Goal: Task Accomplishment & Management: Complete application form

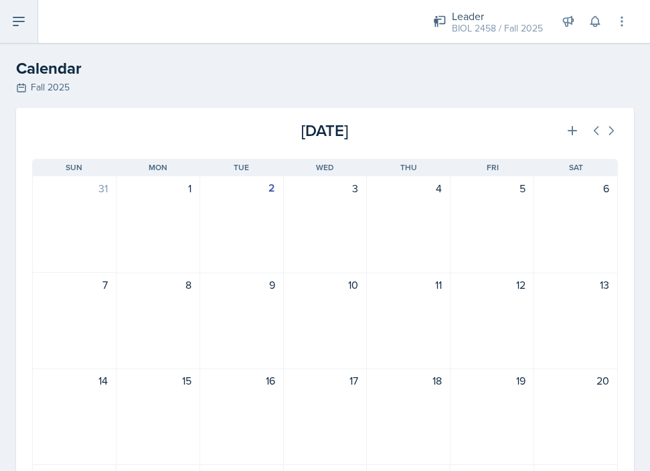
click at [25, 21] on icon at bounding box center [19, 21] width 16 height 16
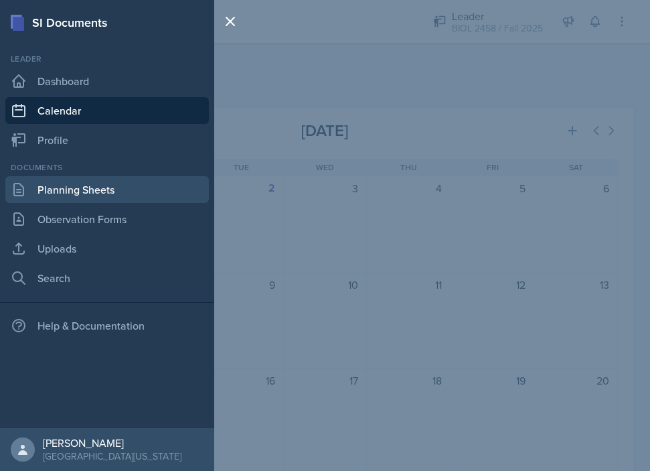
click at [79, 182] on link "Planning Sheets" at bounding box center [106, 189] width 203 height 27
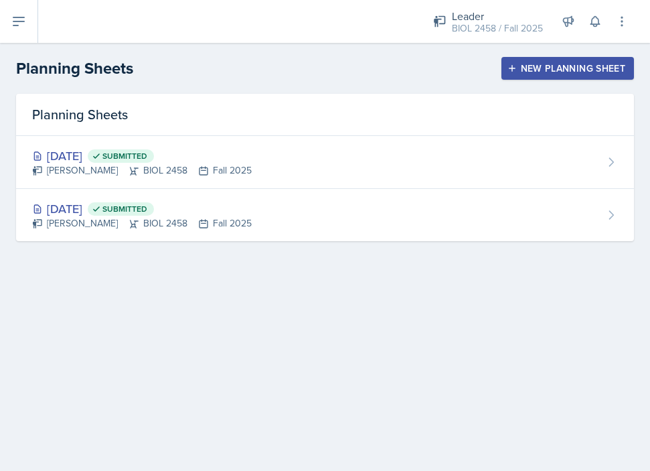
click at [511, 72] on icon "button" at bounding box center [511, 68] width 9 height 9
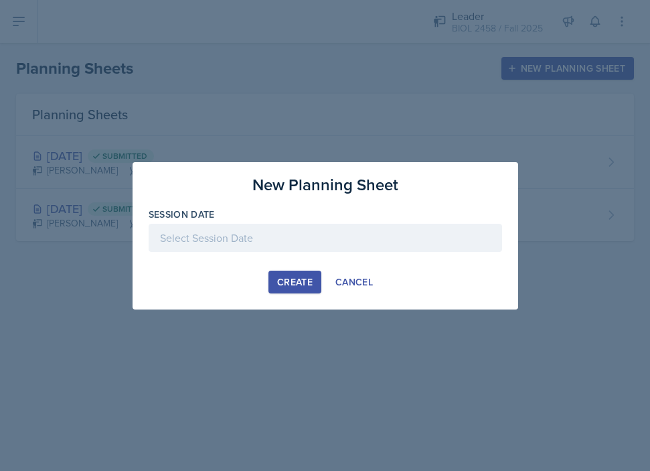
click at [289, 236] on div at bounding box center [325, 238] width 353 height 28
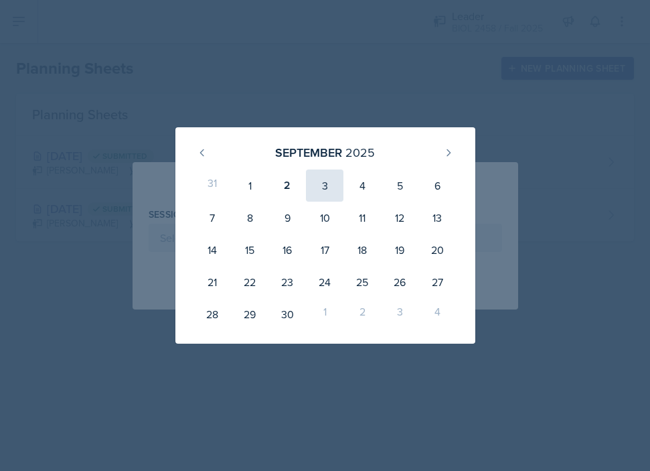
click at [325, 189] on div "3" at bounding box center [324, 185] width 37 height 32
type input "[DATE]"
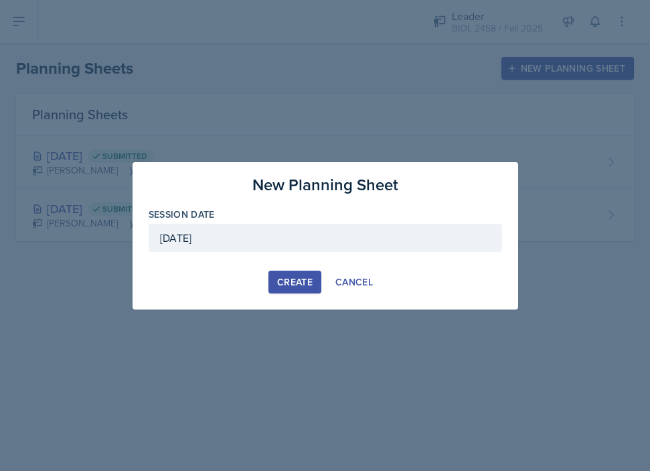
click at [297, 278] on div "Create" at bounding box center [294, 281] width 35 height 11
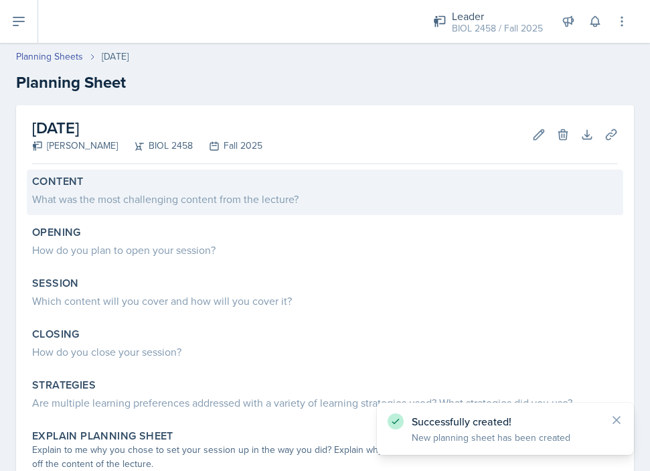
click at [203, 199] on div "What was the most challenging content from the lecture?" at bounding box center [325, 199] width 586 height 16
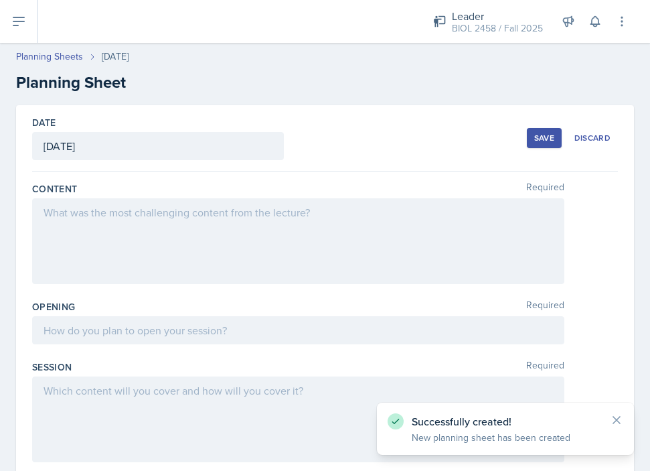
click at [177, 227] on div at bounding box center [298, 241] width 532 height 86
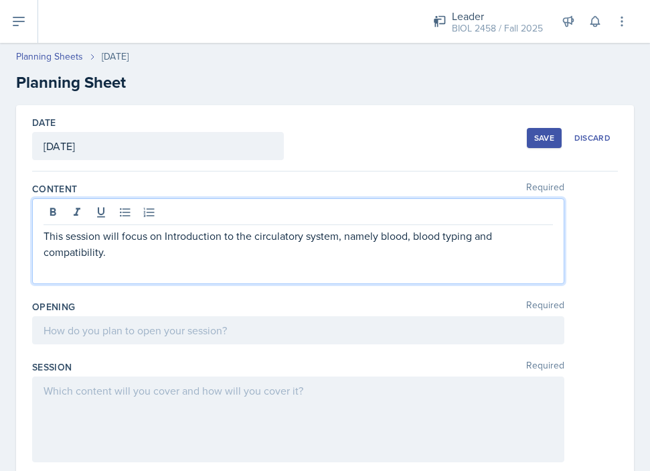
click at [407, 240] on p "This session will focus on Introduction to the circulatory system, namely blood…" at bounding box center [298, 244] width 509 height 32
click at [376, 235] on p "This session will focus on Introduction to the circulatory system, namely blood…" at bounding box center [298, 244] width 509 height 32
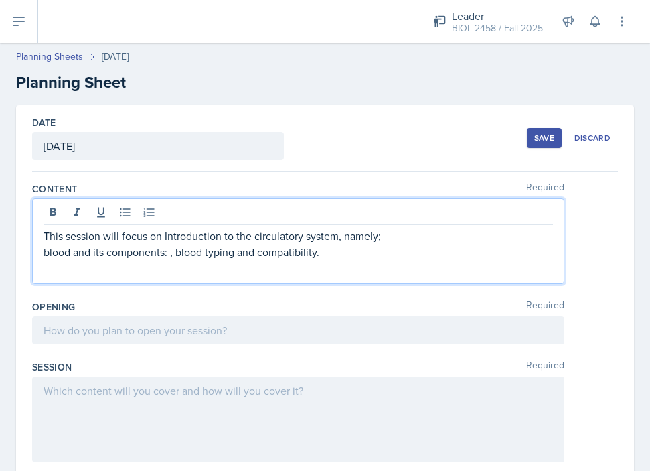
click at [175, 253] on p "blood and its components: , blood typing and compatibility." at bounding box center [298, 252] width 509 height 16
click at [174, 254] on p "blood and its components:" at bounding box center [298, 252] width 509 height 16
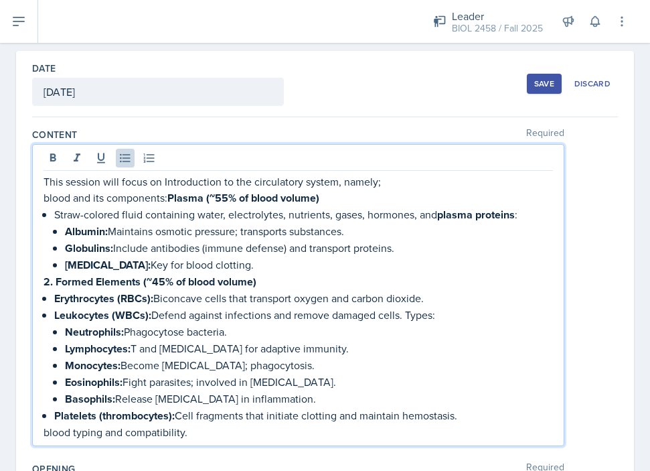
scroll to position [68, 0]
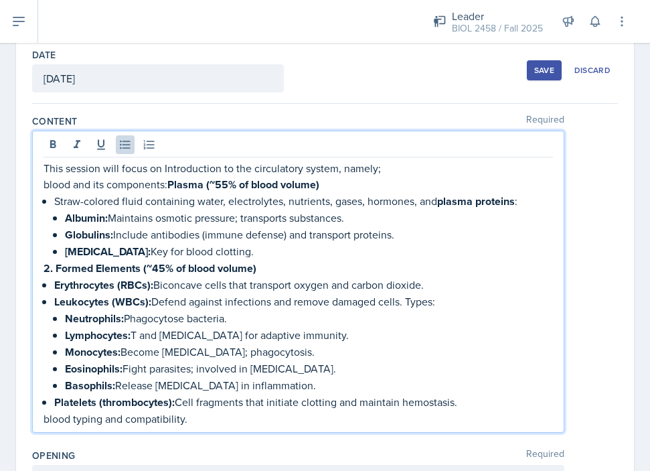
click at [173, 186] on strong "Plasma (~55% of blood volume)" at bounding box center [243, 184] width 152 height 15
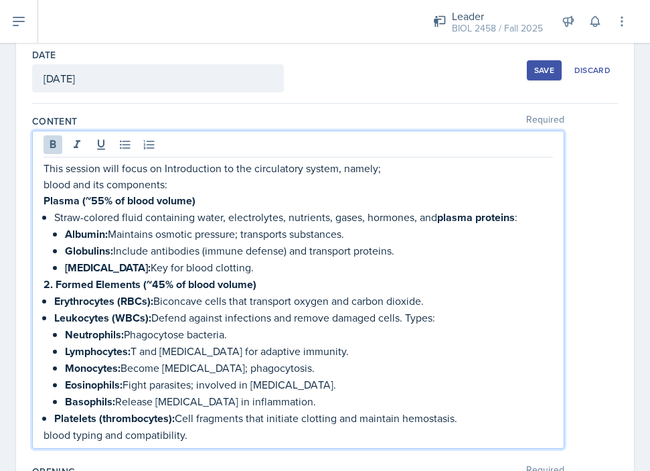
click at [51, 184] on p "blood and its components:" at bounding box center [298, 184] width 509 height 16
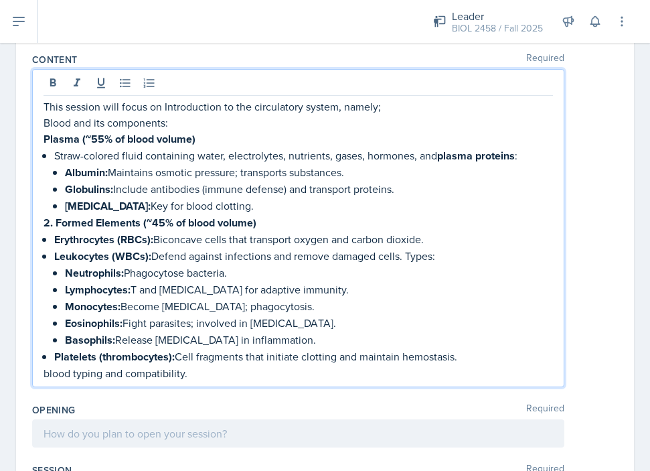
scroll to position [130, 0]
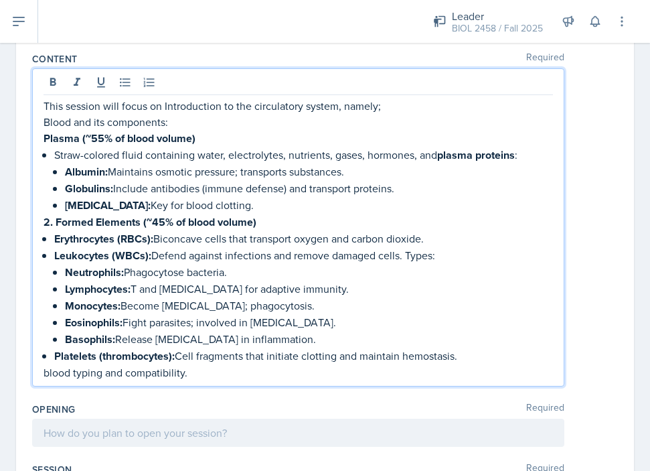
click at [54, 221] on strong "2. Formed Elements (~45% of blood volume)" at bounding box center [150, 221] width 213 height 15
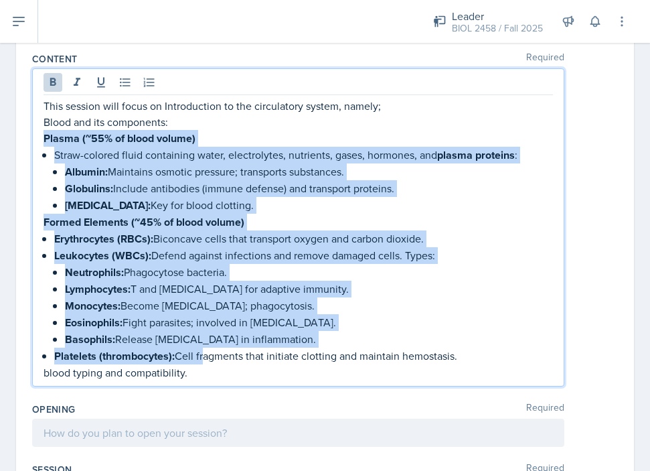
drag, startPoint x: 44, startPoint y: 133, endPoint x: 200, endPoint y: 347, distance: 265.3
click at [200, 347] on div "This session will focus on Introduction to the circulatory system, namely; Bloo…" at bounding box center [298, 239] width 509 height 282
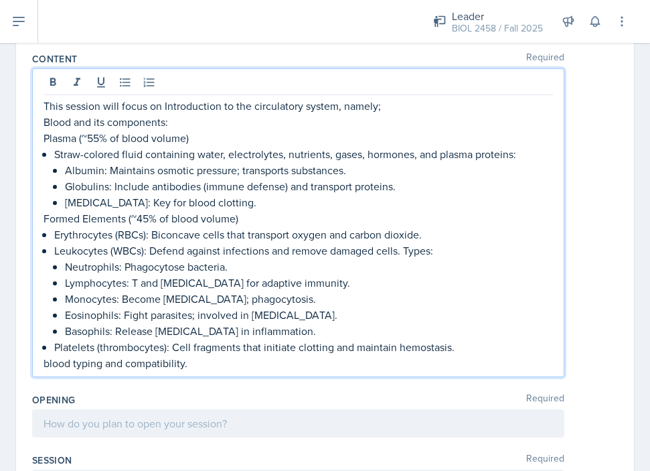
click at [396, 315] on p "Eosinophils: Fight parasites; involved in [MEDICAL_DATA]." at bounding box center [309, 315] width 488 height 16
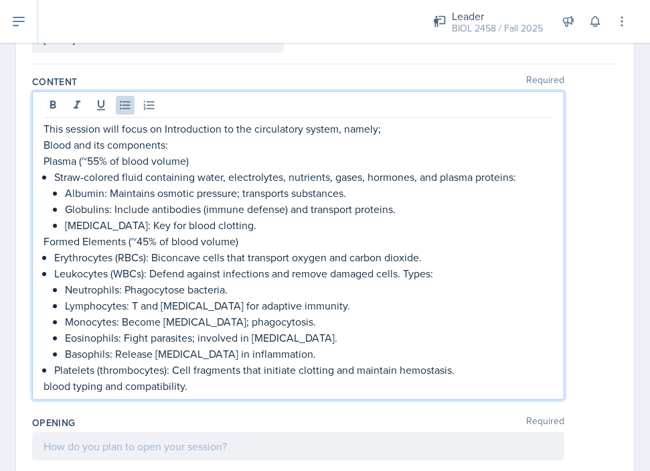
scroll to position [43, 0]
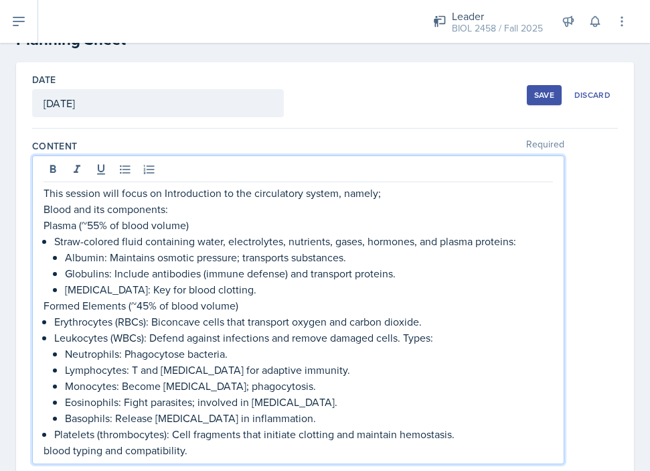
click at [190, 452] on p "blood typing and compatibility." at bounding box center [298, 450] width 509 height 16
click at [459, 438] on p "Platelets (thrombocytes): Cell fragments that initiate clotting and maintain he…" at bounding box center [303, 434] width 499 height 16
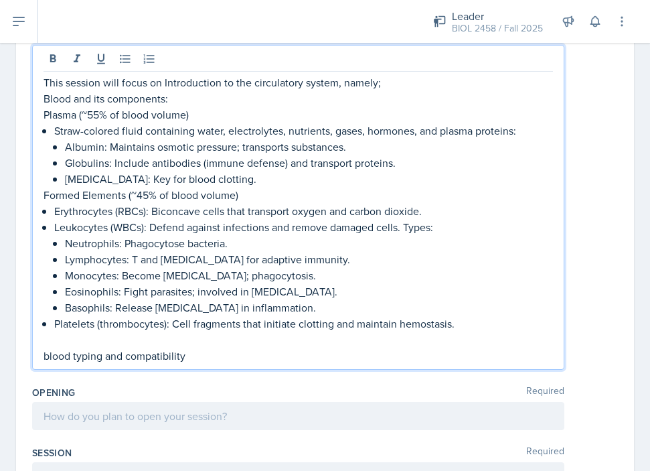
scroll to position [197, 0]
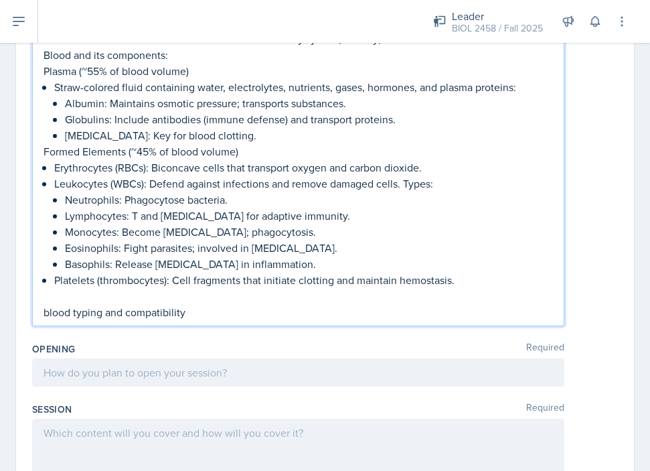
click at [51, 314] on p "blood typing and compatibility" at bounding box center [298, 312] width 509 height 16
click at [191, 309] on p "Blood typing and compatibility" at bounding box center [298, 312] width 509 height 16
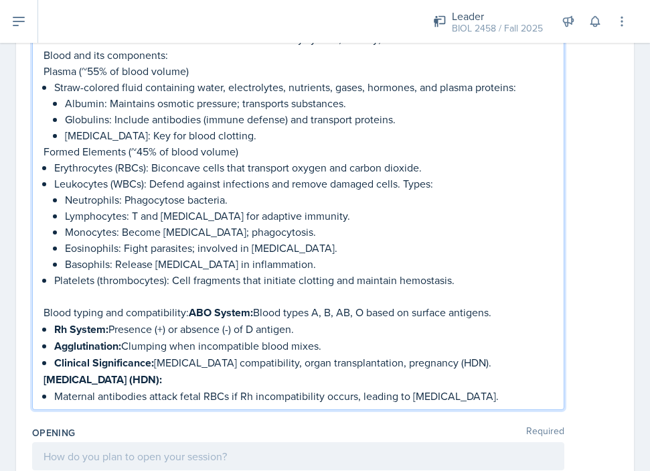
drag, startPoint x: 194, startPoint y: 311, endPoint x: 252, endPoint y: 377, distance: 88.7
click at [252, 380] on div "This session will focus on Introduction to the circulatory system, namely; Bloo…" at bounding box center [298, 217] width 509 height 373
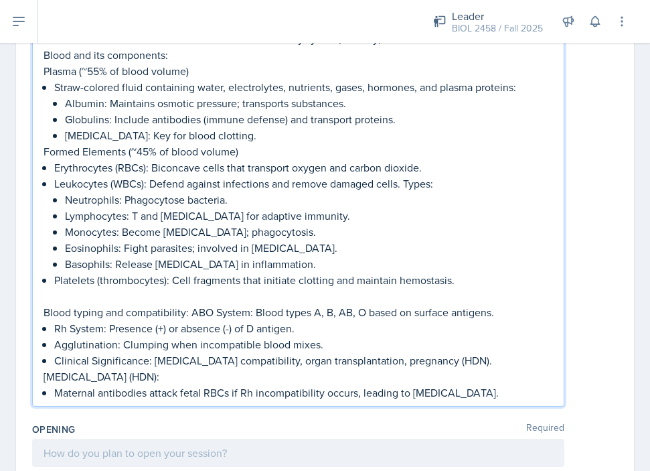
click at [260, 371] on p "[MEDICAL_DATA] (HDN):" at bounding box center [298, 376] width 509 height 16
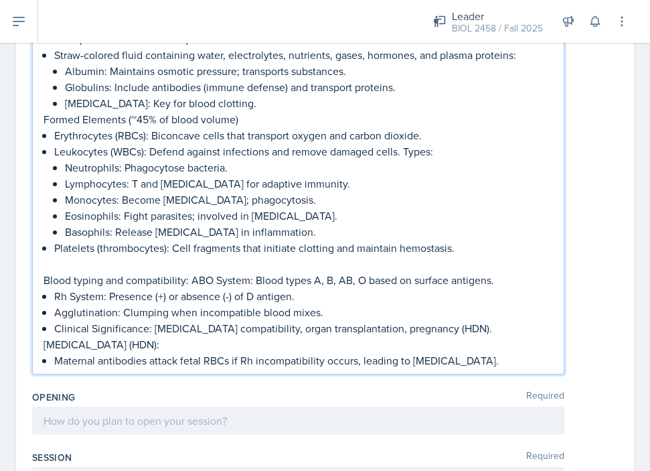
scroll to position [236, 0]
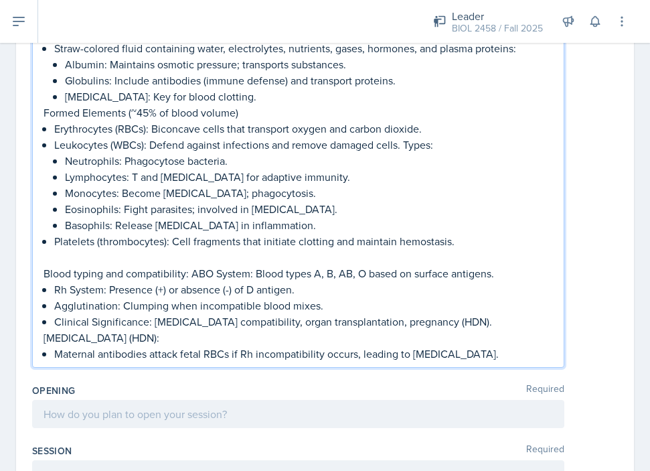
click at [493, 276] on p "Blood typing and compatibility: ABO System: Blood types A, B, AB, O based on su…" at bounding box center [298, 273] width 509 height 16
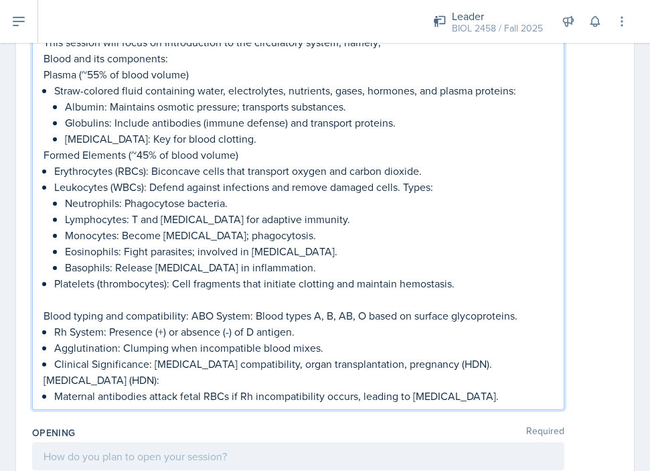
scroll to position [201, 0]
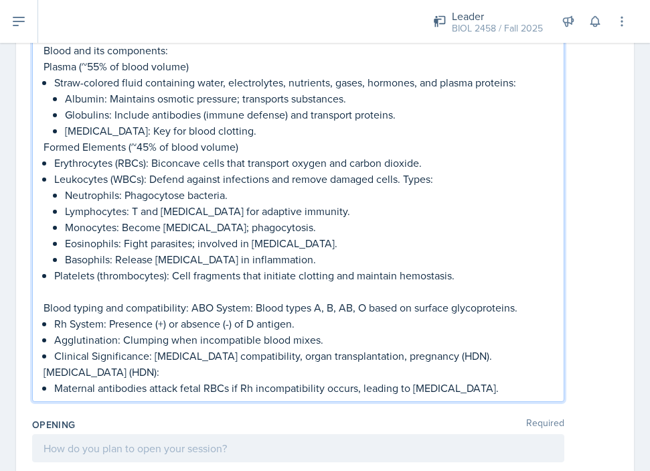
click at [255, 327] on p "Rh System: Presence (+) or absence (-) of D antigen." at bounding box center [303, 323] width 499 height 16
drag, startPoint x: 264, startPoint y: 321, endPoint x: 295, endPoint y: 325, distance: 31.0
click at [295, 325] on p "Rh System: Presence (+) or absence (-) of Rh antigen." at bounding box center [303, 323] width 499 height 16
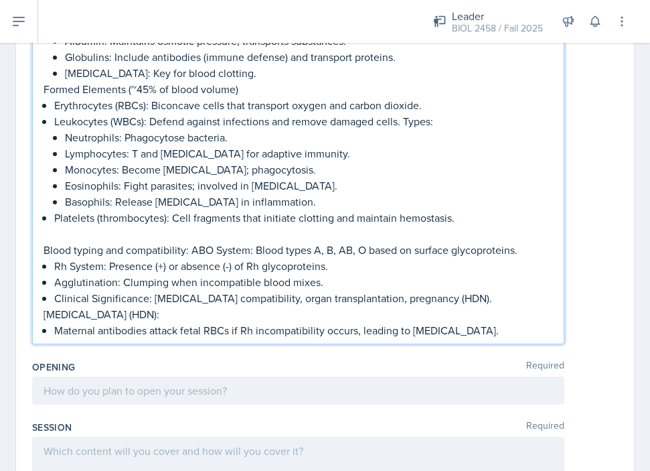
scroll to position [261, 0]
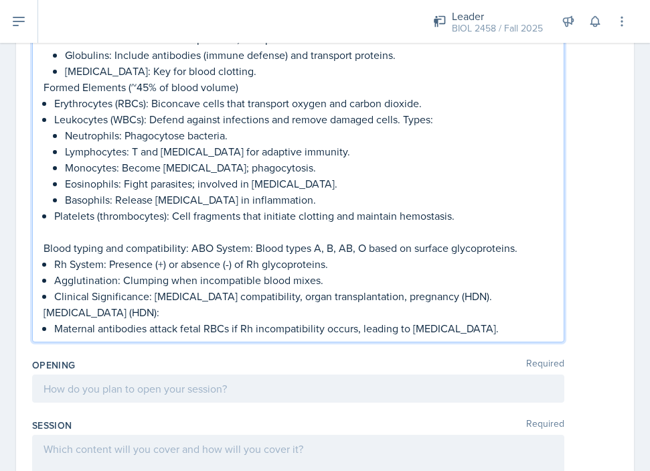
click at [542, 327] on p "Maternal antibodies attack fetal RBCs if Rh incompatibility occurs, leading to …" at bounding box center [303, 328] width 499 height 16
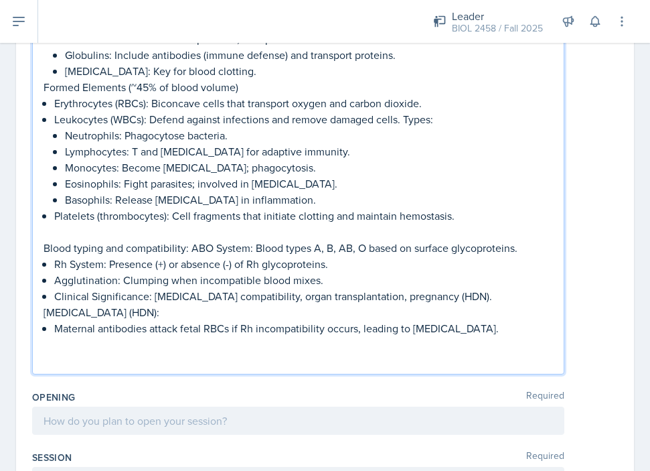
scroll to position [357, 0]
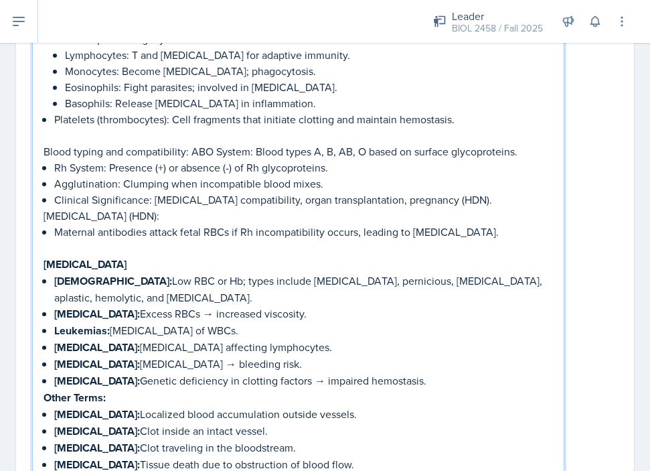
click at [122, 264] on p "[MEDICAL_DATA]" at bounding box center [298, 264] width 509 height 17
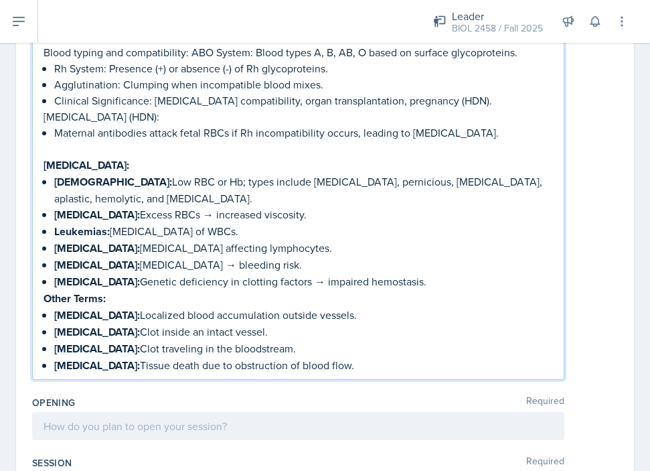
scroll to position [458, 0]
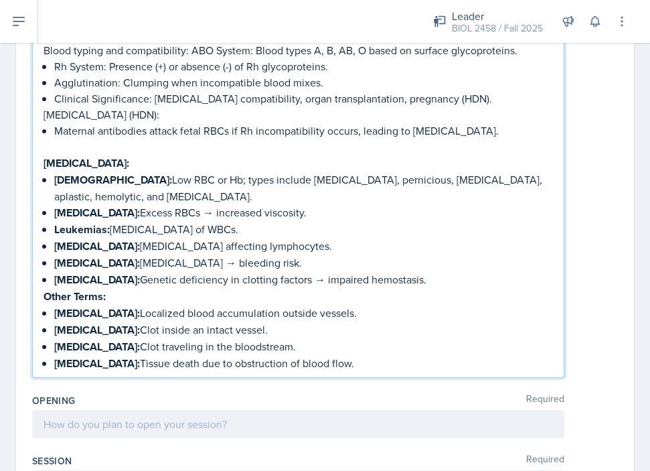
drag, startPoint x: 44, startPoint y: 165, endPoint x: 351, endPoint y: 360, distance: 364.7
click at [351, 360] on div "This session will focus on Introduction to the circulatory system, namely; Bloo…" at bounding box center [298, 70] width 509 height 602
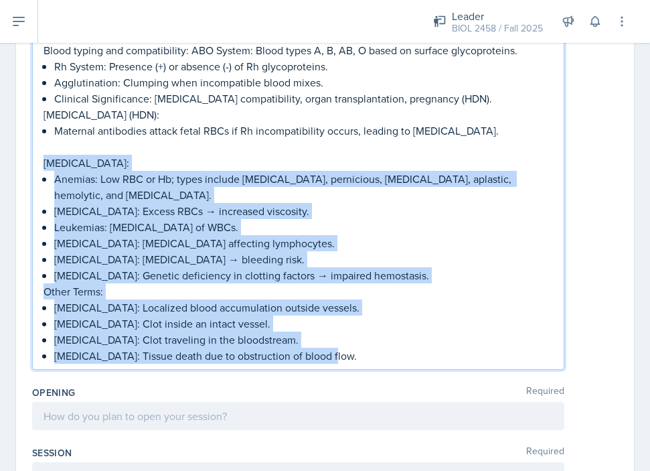
click at [411, 302] on p "[MEDICAL_DATA]: Localized blood accumulation outside vessels." at bounding box center [303, 307] width 499 height 16
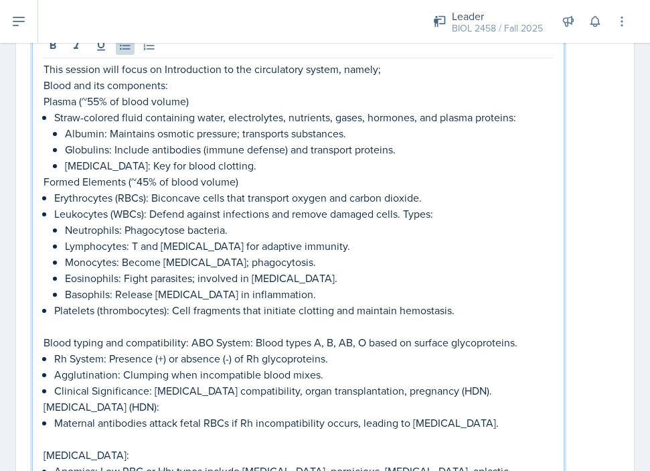
scroll to position [169, 0]
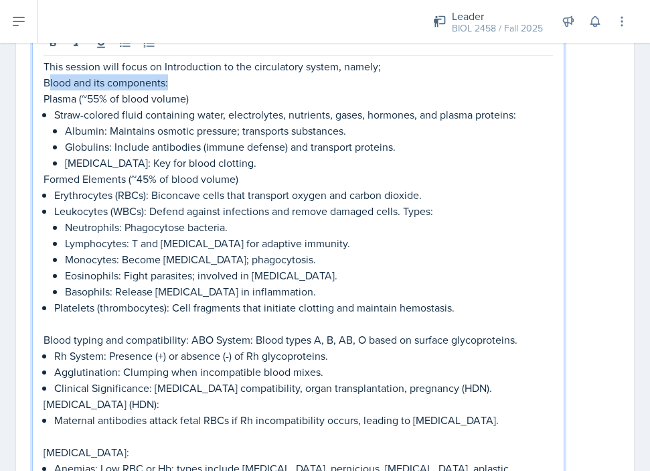
drag, startPoint x: 46, startPoint y: 84, endPoint x: 169, endPoint y: 84, distance: 123.8
click at [169, 84] on p "Blood and its components:" at bounding box center [298, 82] width 509 height 16
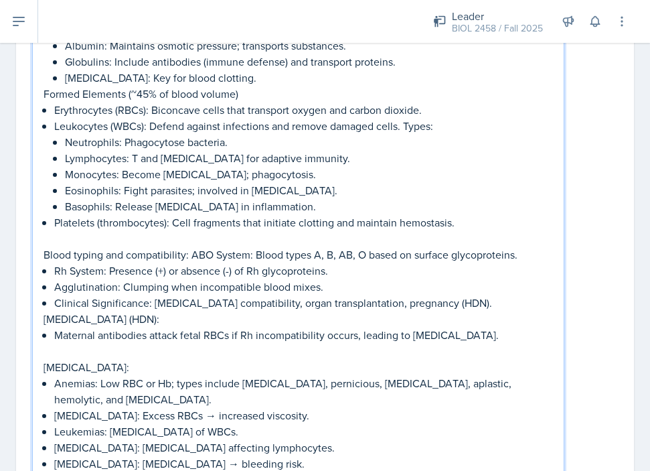
scroll to position [279, 0]
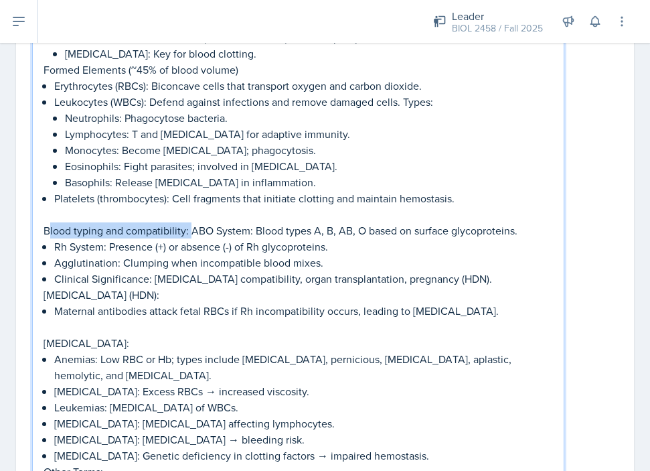
drag, startPoint x: 46, startPoint y: 230, endPoint x: 190, endPoint y: 232, distance: 143.9
click at [190, 232] on p "Blood typing and compatibility: ABO System: Blood types A, B, AB, O based on su…" at bounding box center [298, 230] width 509 height 16
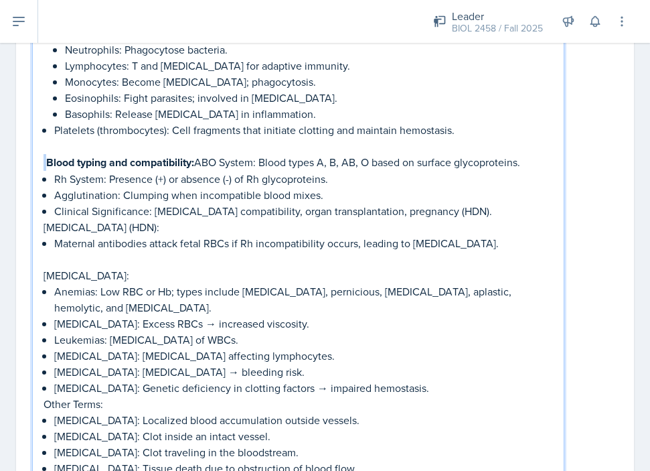
scroll to position [356, 0]
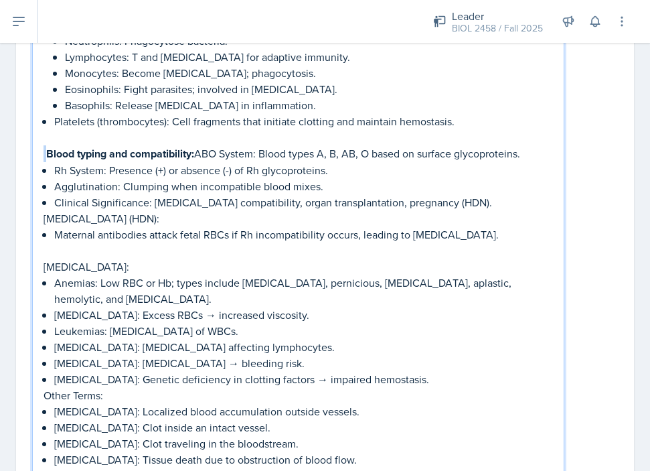
drag, startPoint x: 44, startPoint y: 266, endPoint x: 124, endPoint y: 267, distance: 79.7
click at [124, 267] on p "[MEDICAL_DATA]:" at bounding box center [298, 266] width 509 height 16
click at [189, 265] on p "[MEDICAL_DATA]:" at bounding box center [298, 266] width 509 height 17
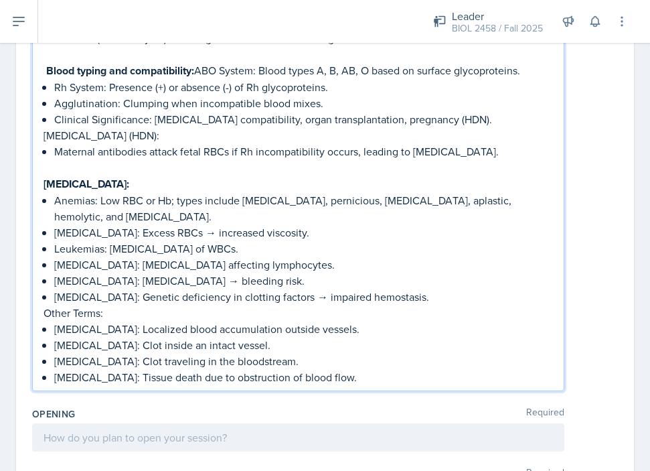
scroll to position [588, 0]
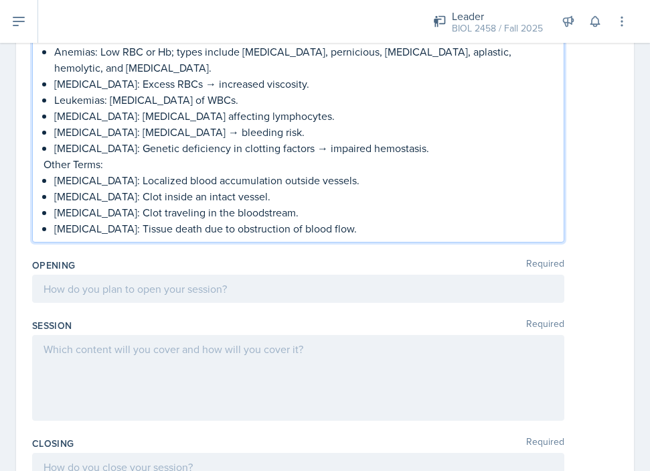
click at [347, 231] on p "[MEDICAL_DATA]: Tissue death due to obstruction of blood flow." at bounding box center [303, 228] width 499 height 16
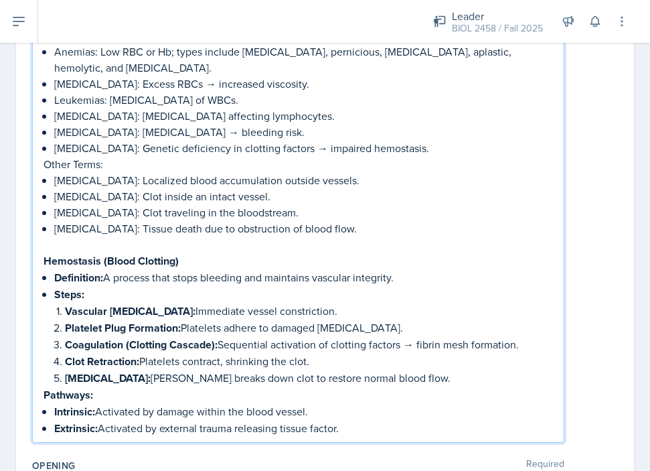
drag, startPoint x: 44, startPoint y: 276, endPoint x: 342, endPoint y: 430, distance: 335.6
click at [342, 430] on div "This session will focus on Introduction to the circulatory system, namely; Bloo…" at bounding box center [298, 38] width 509 height 796
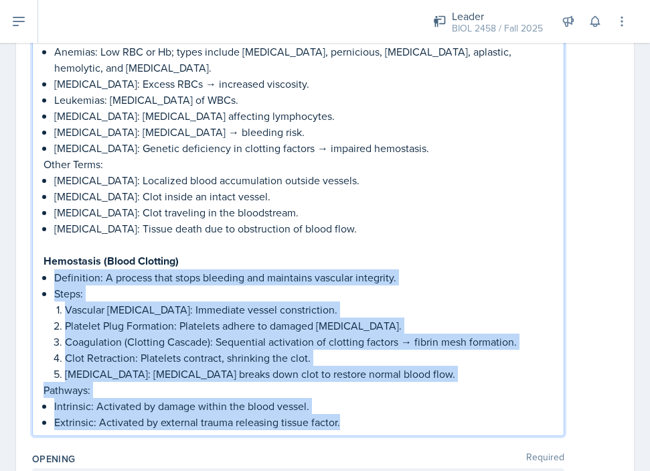
click at [415, 416] on p "Extrinsic: Activated by external trauma releasing tissue factor." at bounding box center [303, 422] width 499 height 16
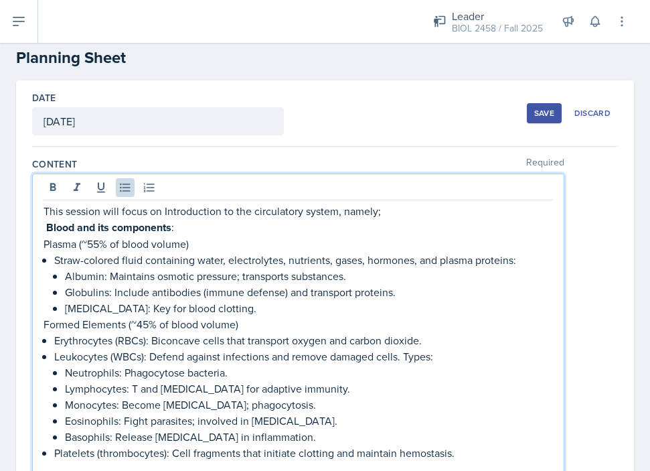
scroll to position [0, 0]
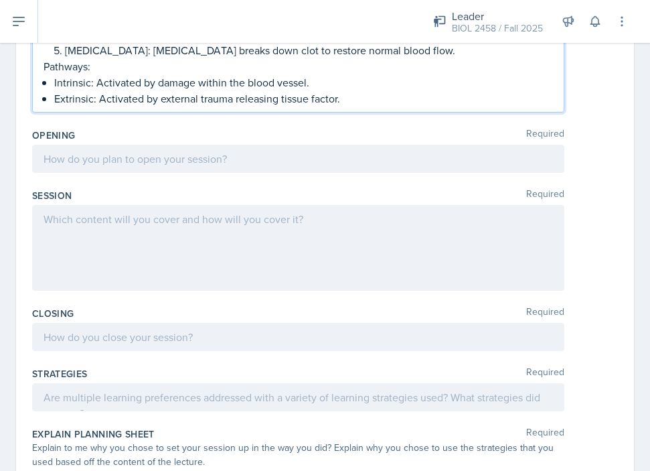
click at [98, 157] on p at bounding box center [298, 159] width 509 height 16
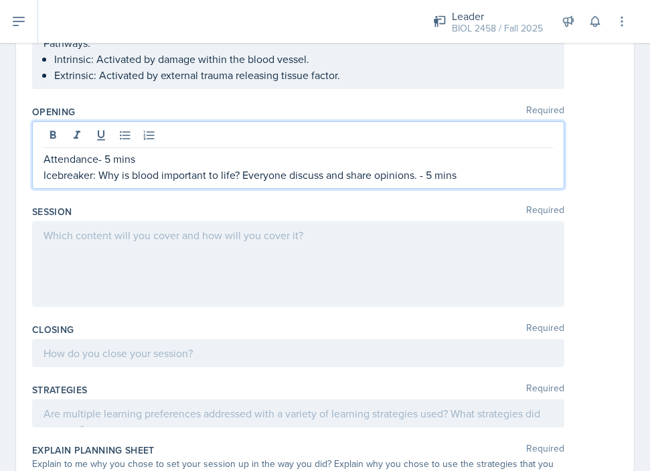
click at [434, 171] on p "Icebreaker: Why is blood important to life? Everyone discuss and share opinions…" at bounding box center [298, 175] width 509 height 16
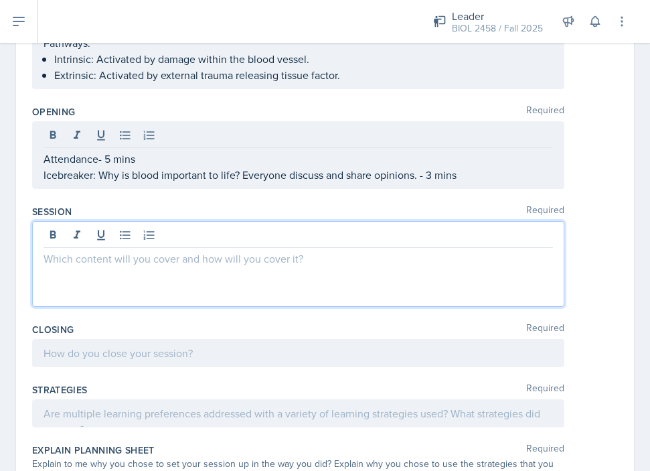
click at [305, 230] on div at bounding box center [298, 264] width 532 height 86
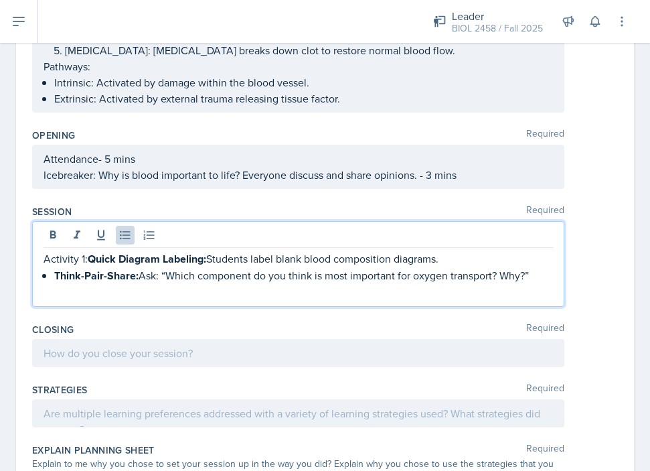
click at [88, 259] on p "Activity 1: Quick Diagram Labeling: Students label blank blood composition diag…" at bounding box center [298, 258] width 509 height 17
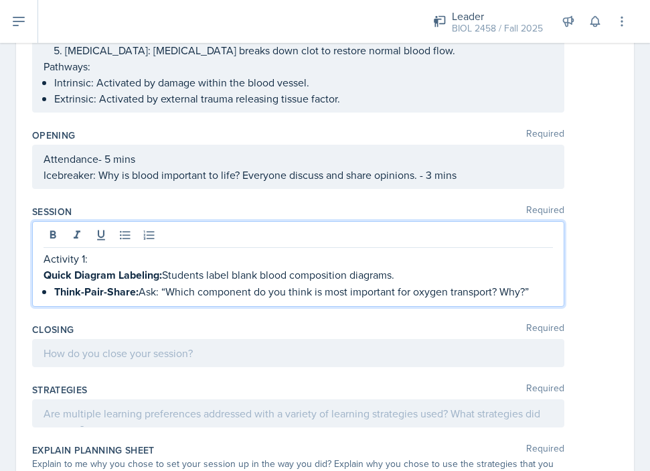
click at [209, 278] on p "Quick Diagram Labeling: Students label blank blood composition diagrams." at bounding box center [298, 274] width 509 height 17
click at [208, 276] on p "Quick Diagram Labeling: Students draw and label blank blood composition diagram…" at bounding box center [298, 274] width 509 height 17
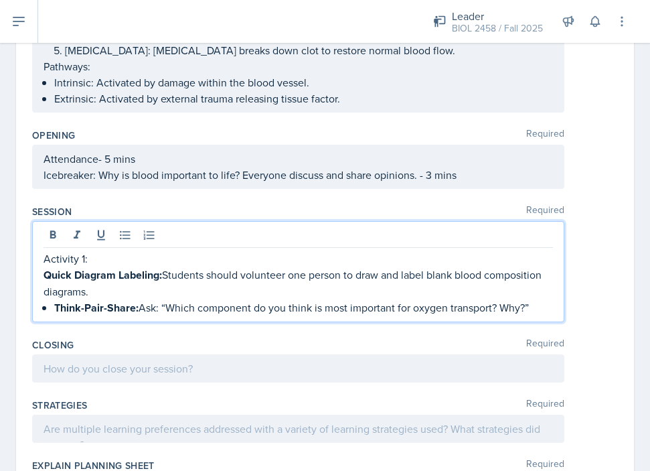
click at [406, 276] on p "Quick Diagram Labeling: Students should volunteer one person to draw and label …" at bounding box center [298, 282] width 509 height 33
click at [191, 290] on p "Quick Diagram Labeling: Students should volunteer one person to draw and then t…" at bounding box center [298, 282] width 509 height 33
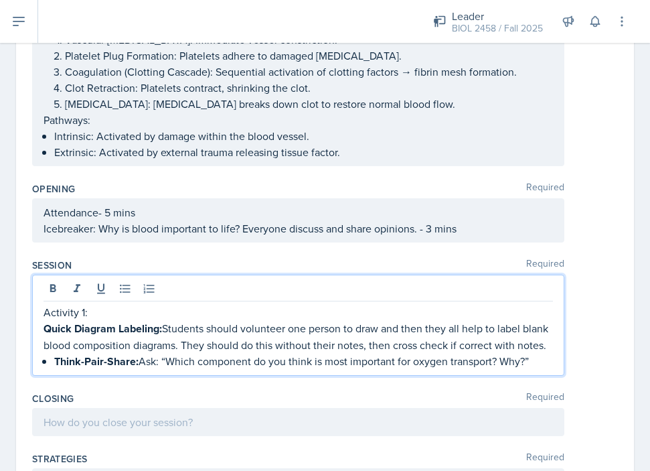
scroll to position [882, 0]
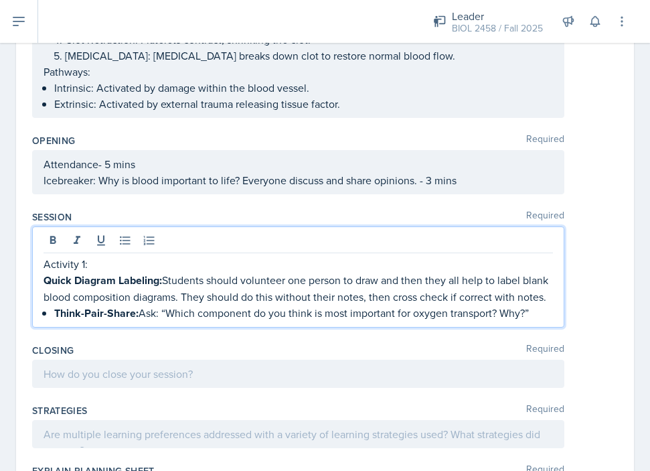
click at [99, 167] on p "Attendance- 5 mins" at bounding box center [298, 164] width 509 height 16
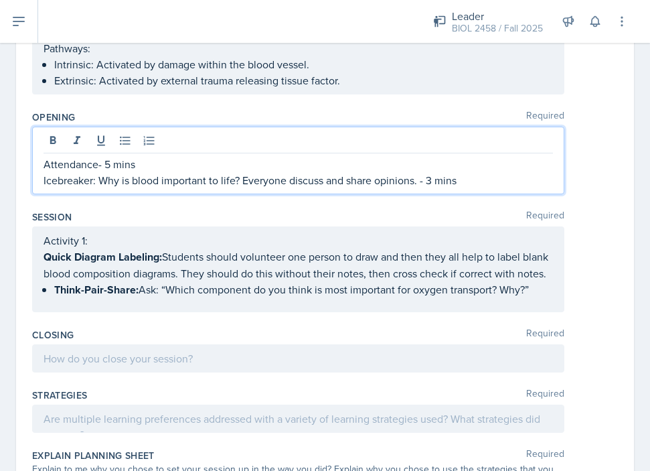
click at [96, 167] on p "Attendance- 5 mins" at bounding box center [298, 164] width 509 height 16
click at [270, 166] on p "Attendance & SI expectations if any new faces- 5 mins" at bounding box center [298, 164] width 509 height 16
click at [264, 164] on p "Attendance & SI expectations if any new faces- 5-7 mins" at bounding box center [298, 164] width 509 height 16
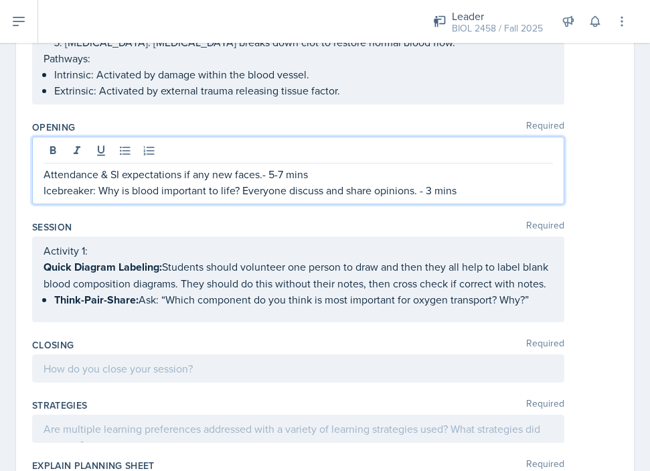
scroll to position [897, 0]
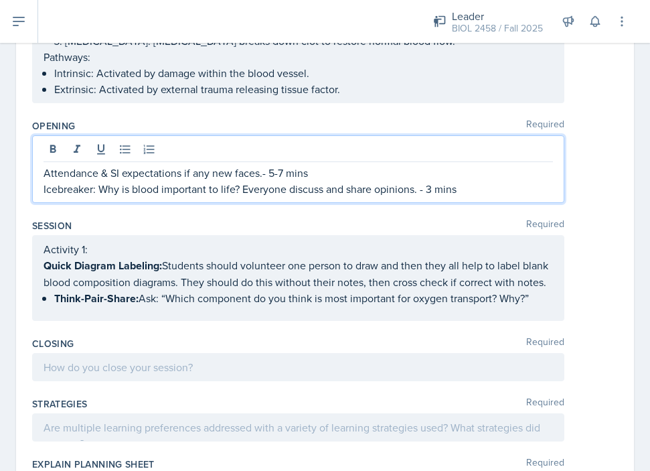
click at [543, 297] on div "Activity 1: Quick Diagram Labeling: Students should volunteer one person to dra…" at bounding box center [298, 274] width 509 height 66
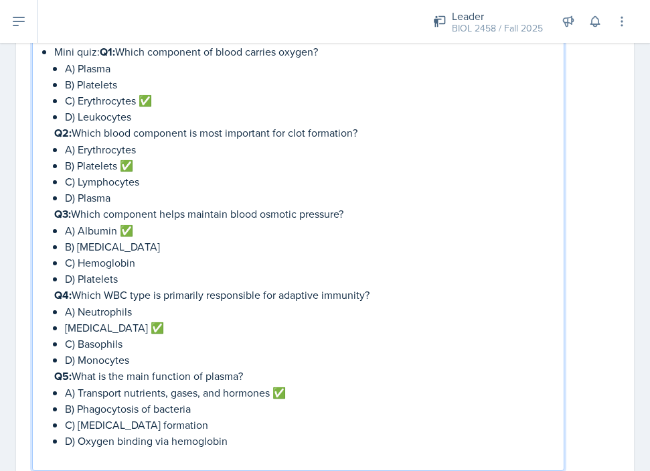
scroll to position [1180, 0]
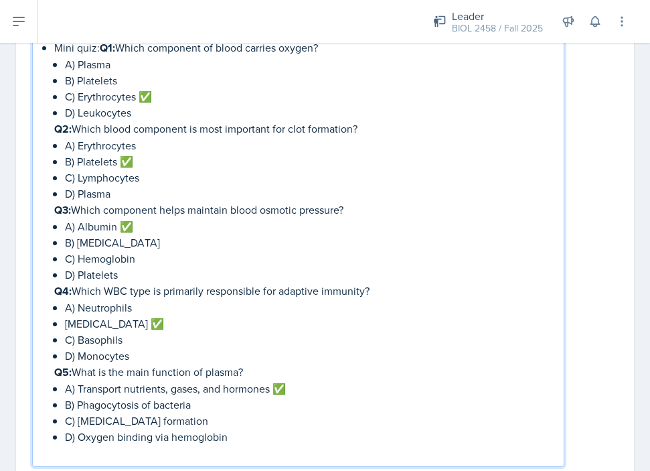
click at [171, 100] on p "C) Erythrocytes ✅" at bounding box center [309, 96] width 488 height 16
click at [139, 155] on p "B) Platelets ✅" at bounding box center [309, 161] width 488 height 16
click at [141, 223] on p "A) Albumin ✅" at bounding box center [309, 226] width 488 height 16
click at [157, 315] on p "[MEDICAL_DATA] ✅" at bounding box center [309, 323] width 488 height 16
click at [293, 384] on p "A) Transport nutrients, gases, and hormones ✅" at bounding box center [309, 388] width 488 height 16
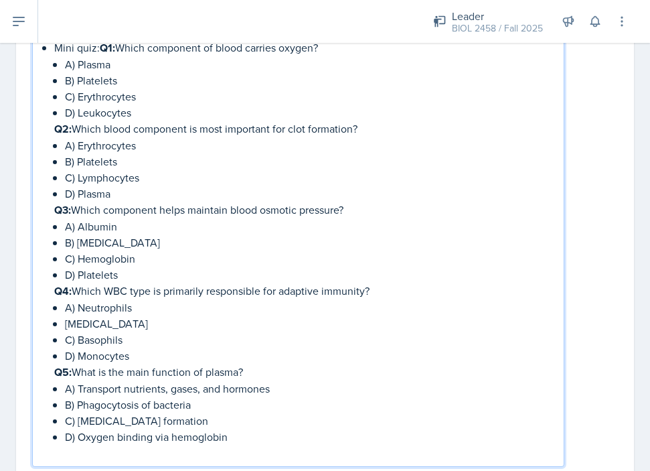
click at [214, 444] on p at bounding box center [303, 452] width 499 height 16
drag, startPoint x: 135, startPoint y: 449, endPoint x: 191, endPoint y: 449, distance: 56.9
click at [191, 449] on p "This should take 10-15 mins" at bounding box center [303, 452] width 499 height 16
click at [232, 444] on p "This should take 10-15 mins" at bounding box center [303, 452] width 499 height 16
click at [237, 429] on p "D) Oxygen binding via hemoglobin" at bounding box center [309, 436] width 488 height 16
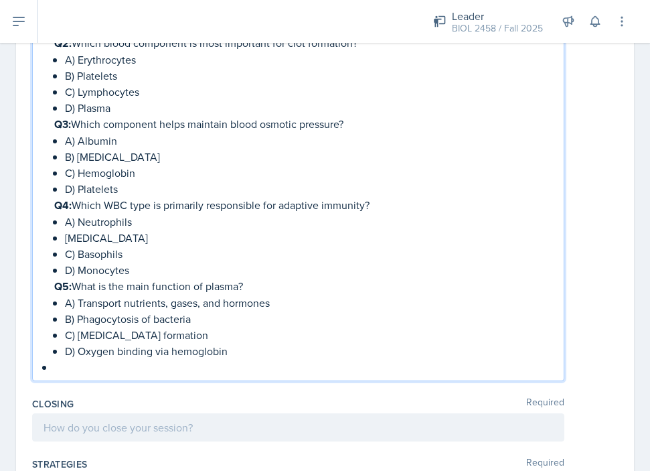
scroll to position [1264, 0]
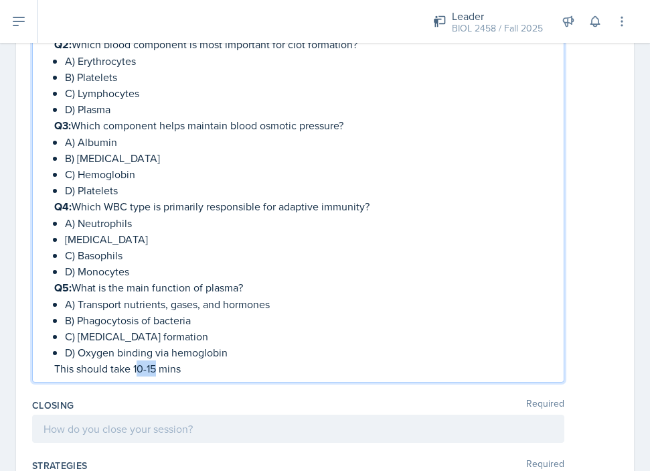
drag, startPoint x: 135, startPoint y: 365, endPoint x: 155, endPoint y: 365, distance: 19.4
click at [155, 365] on p "This should take 10-15 mins" at bounding box center [303, 368] width 499 height 16
click at [135, 369] on p "This should take 10-15 mins" at bounding box center [303, 368] width 499 height 16
drag, startPoint x: 135, startPoint y: 368, endPoint x: 181, endPoint y: 368, distance: 46.9
click at [181, 368] on p "This should take 10-15 mins" at bounding box center [303, 368] width 499 height 16
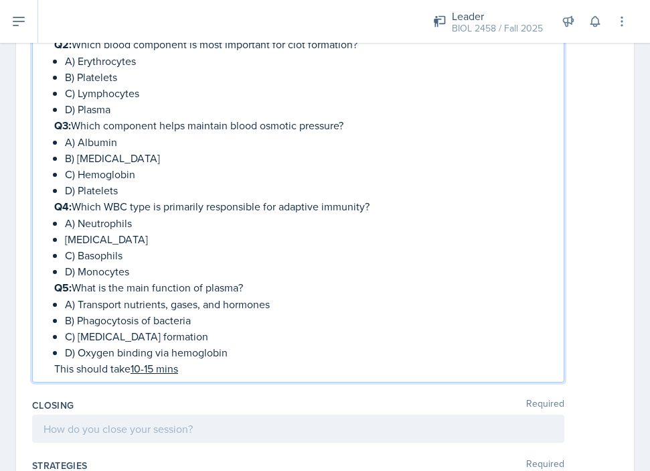
click at [199, 367] on p "This should take 10-15 mins" at bounding box center [303, 368] width 499 height 16
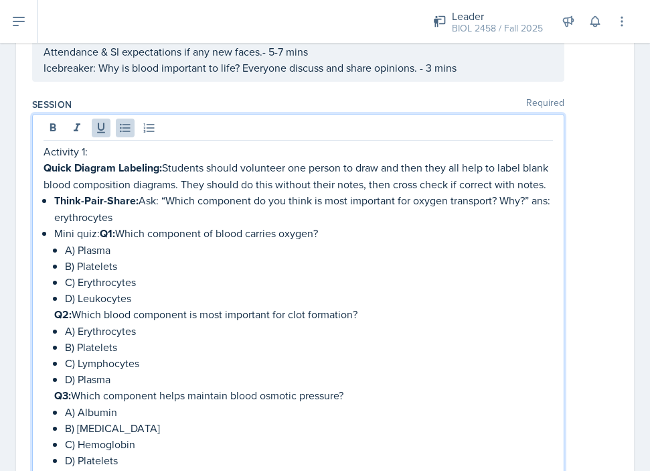
scroll to position [997, 0]
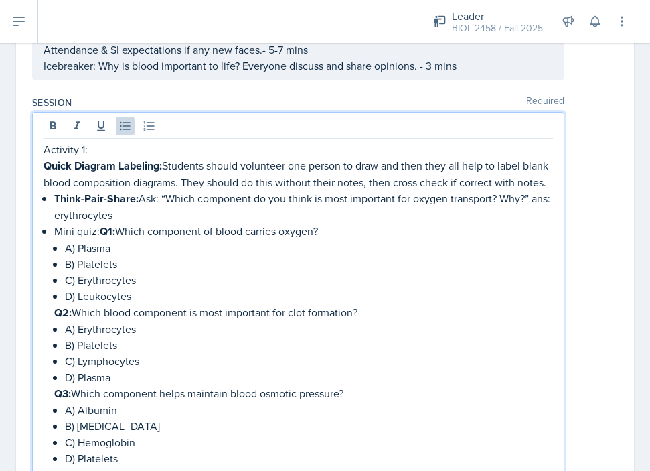
drag, startPoint x: 78, startPoint y: 278, endPoint x: 142, endPoint y: 280, distance: 63.6
click at [142, 280] on p "C) Erythrocytes" at bounding box center [309, 280] width 488 height 16
click at [173, 342] on p "B) Platelets" at bounding box center [309, 345] width 488 height 16
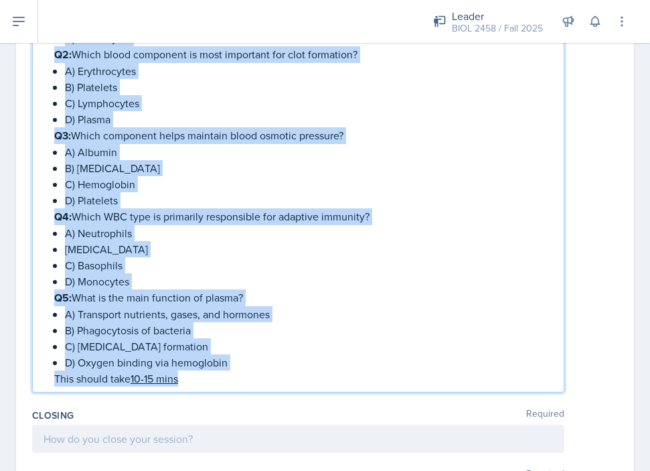
scroll to position [1256, 0]
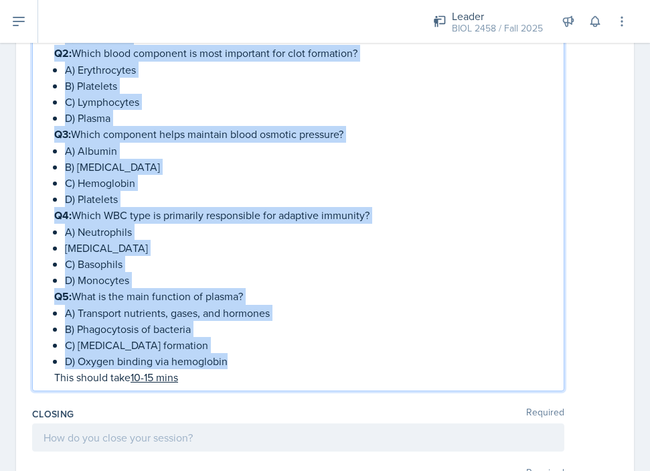
drag, startPoint x: 101, startPoint y: 229, endPoint x: 238, endPoint y: 360, distance: 189.8
click at [238, 360] on li "Mini quiz: Q1: Which component of blood carries oxygen? A) Plasma B) Platelets …" at bounding box center [303, 174] width 499 height 422
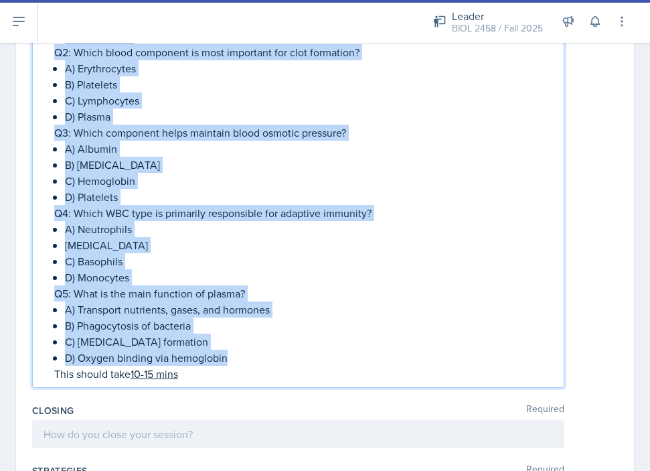
click at [303, 349] on p "D) Oxygen binding via hemoglobin" at bounding box center [309, 357] width 488 height 16
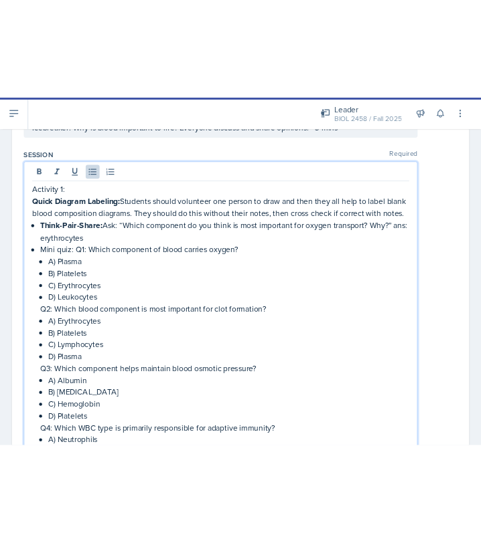
scroll to position [1038, 0]
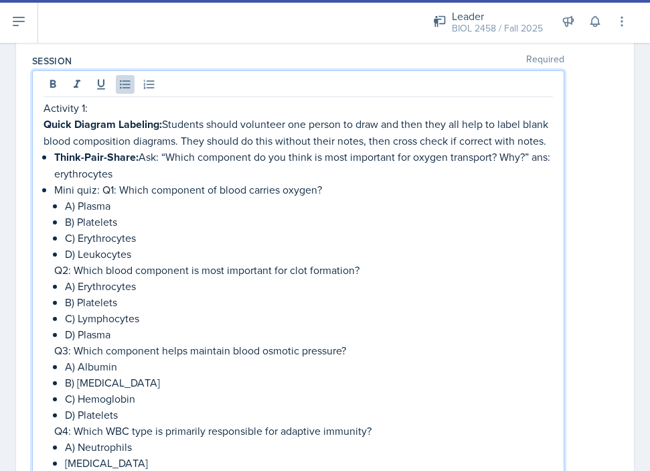
drag, startPoint x: 64, startPoint y: 235, endPoint x: 143, endPoint y: 235, distance: 79.0
click at [143, 235] on li "Mini quiz: Q1: Which component of blood carries oxygen? A) Plasma B) Platelets …" at bounding box center [303, 390] width 499 height 418
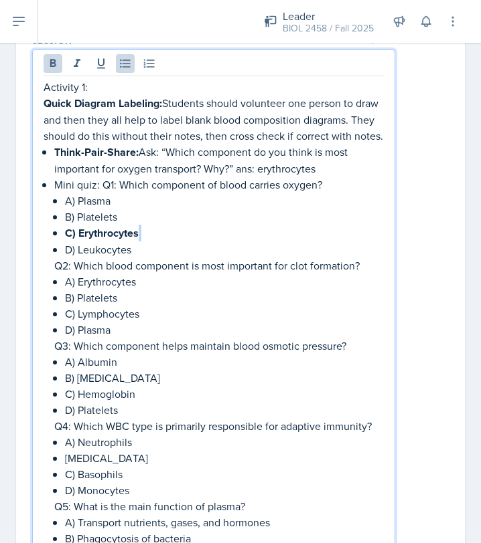
scroll to position [1298, 0]
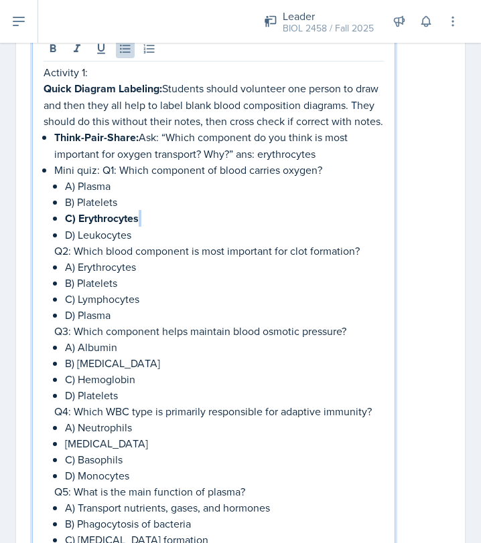
drag, startPoint x: 64, startPoint y: 250, endPoint x: 121, endPoint y: 251, distance: 56.9
click at [121, 251] on li "Mini quiz: Q1: Which component of blood carries oxygen? A) Plasma B) Platelets …" at bounding box center [218, 371] width 329 height 418
drag, startPoint x: 63, startPoint y: 315, endPoint x: 131, endPoint y: 315, distance: 67.6
click at [131, 315] on li "Mini quiz: Q1: Which component of blood carries oxygen? A) Plasma B) Platelets …" at bounding box center [218, 371] width 329 height 419
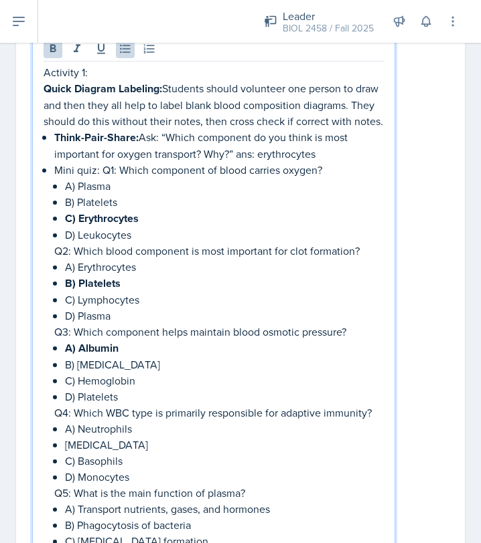
click at [172, 421] on p "A) Neutrophils" at bounding box center [224, 429] width 319 height 16
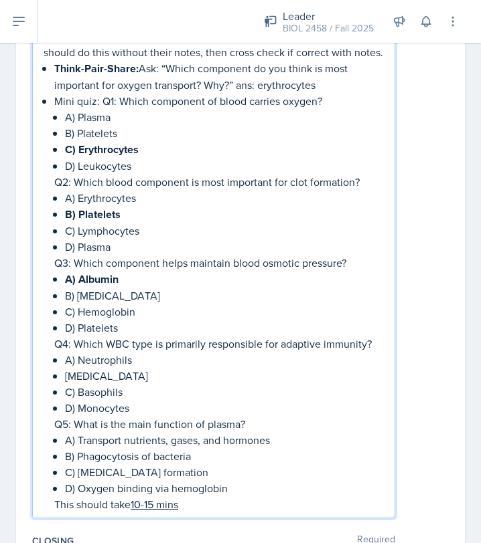
scroll to position [1391, 0]
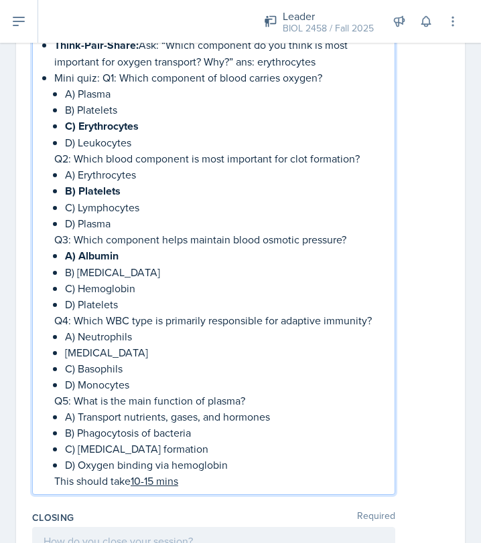
drag, startPoint x: 76, startPoint y: 318, endPoint x: 140, endPoint y: 318, distance: 63.6
click at [140, 345] on p "[MEDICAL_DATA]" at bounding box center [224, 353] width 319 height 16
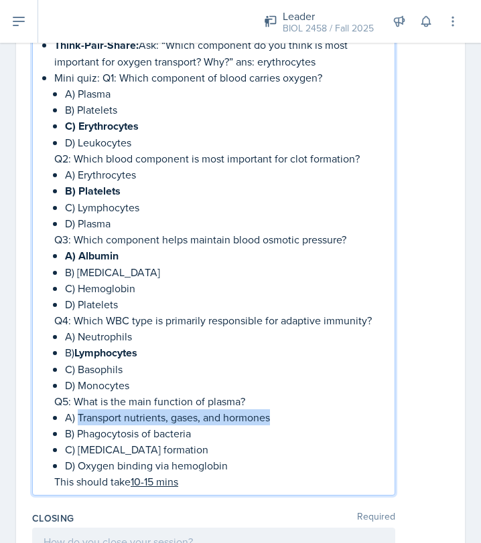
drag, startPoint x: 76, startPoint y: 385, endPoint x: 270, endPoint y: 385, distance: 194.1
click at [270, 410] on p "A) Transport nutrients, gases, and hormones" at bounding box center [224, 418] width 319 height 16
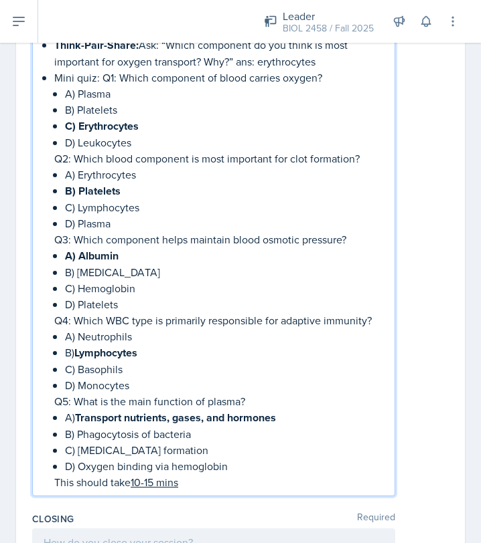
click at [257, 455] on div "Activity 1: Quick Diagram Labeling: Students should volunteer one person to dra…" at bounding box center [213, 219] width 363 height 554
click at [245, 470] on p "This should take 10-15 mins" at bounding box center [218, 483] width 329 height 16
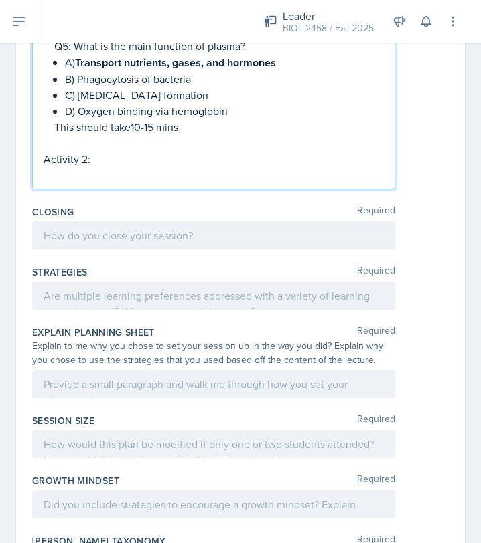
scroll to position [1714, 0]
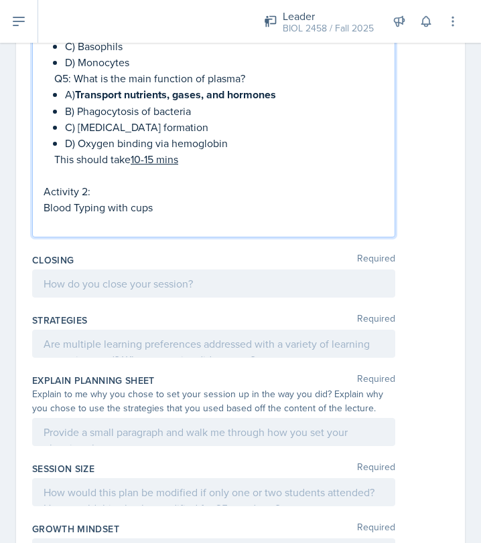
click at [106, 199] on p "Blood Typing with cups" at bounding box center [214, 207] width 340 height 16
click at [63, 216] on p at bounding box center [214, 224] width 340 height 16
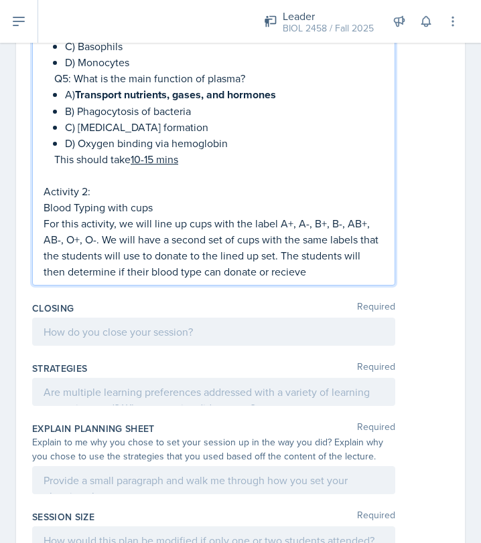
click at [267, 236] on p "For this activity, we will line up cups with the label A+, A-, B+, B-, AB+, AB-…" at bounding box center [214, 248] width 340 height 64
click at [270, 238] on p "For this activity, we will line up cups with the label A+, A-, B+, B-, AB+, AB-…" at bounding box center [214, 248] width 340 height 64
click at [304, 238] on p "For this activity, we will line up cups with the label A+, A-, B+, B-, AB+, AB-…" at bounding box center [214, 248] width 340 height 64
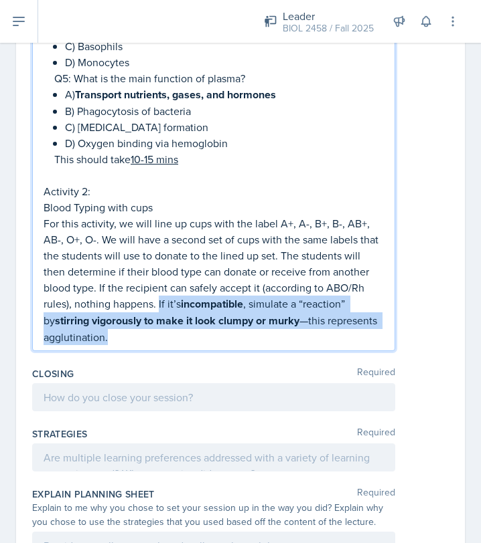
drag, startPoint x: 127, startPoint y: 268, endPoint x: 144, endPoint y: 300, distance: 35.6
click at [144, 300] on p "For this activity, we will line up cups with the label A+, A-, B+, B-, AB+, AB-…" at bounding box center [214, 281] width 340 height 130
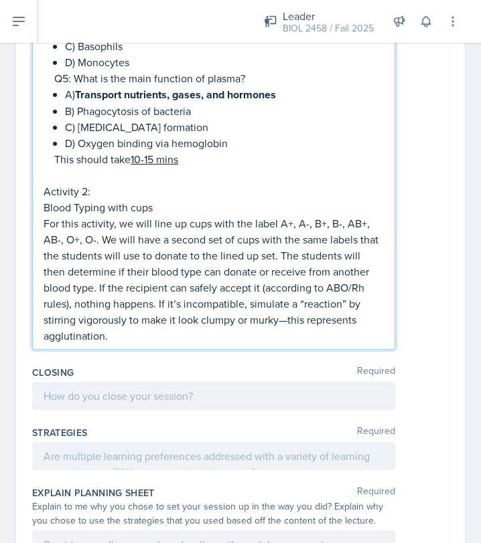
click at [253, 286] on p "For this activity, we will line up cups with the label A+, A-, B+, B-, AB+, AB-…" at bounding box center [214, 280] width 340 height 129
drag, startPoint x: 244, startPoint y: 287, endPoint x: 205, endPoint y: 288, distance: 38.8
click at [205, 288] on p "For this activity, we will line up cups with the label A+, A-, B+, B-, AB+, AB-…" at bounding box center [214, 280] width 340 height 129
click at [364, 288] on p "For this activity, we will line up cups with the label A+, A-, B+, B-, AB+, AB-…" at bounding box center [214, 280] width 340 height 129
click at [157, 199] on p "Blood Typing with cups" at bounding box center [214, 207] width 340 height 16
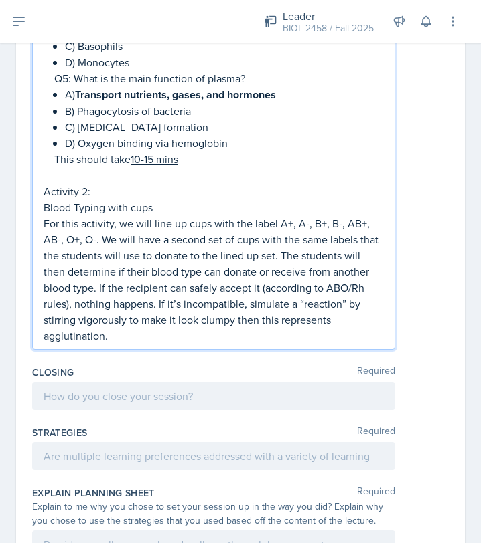
click at [371, 288] on p "For this activity, we will line up cups with the label A+, A-, B+, B-, AB+, AB-…" at bounding box center [214, 280] width 340 height 129
click at [102, 183] on p "Activity 2:" at bounding box center [214, 191] width 340 height 16
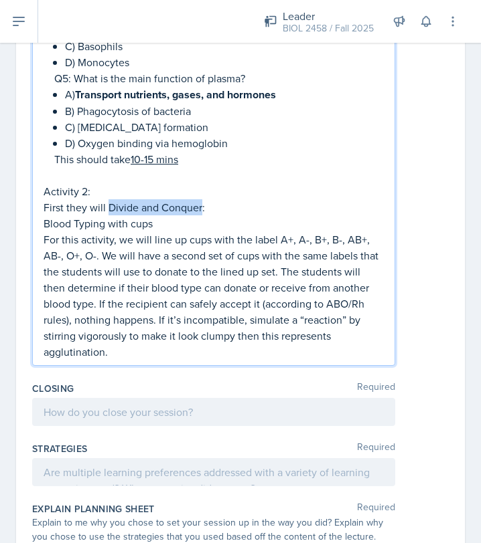
drag, startPoint x: 108, startPoint y: 173, endPoint x: 201, endPoint y: 171, distance: 92.4
click at [201, 199] on p "First they will Divide and Conquer:" at bounding box center [214, 207] width 340 height 16
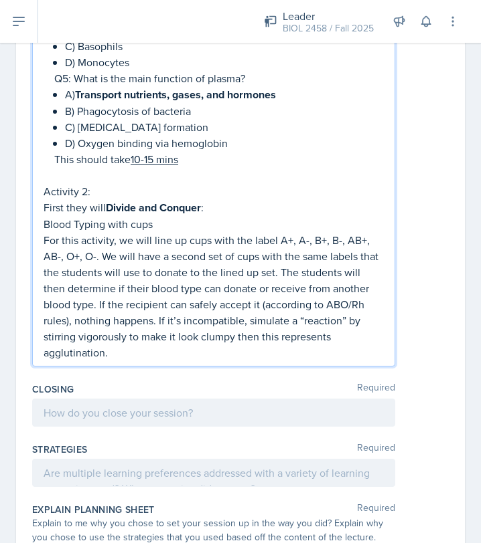
drag, startPoint x: 44, startPoint y: 192, endPoint x: 154, endPoint y: 191, distance: 109.8
click at [154, 216] on p "Blood Typing with cups" at bounding box center [214, 224] width 340 height 16
click at [212, 199] on p "First they will Divide and Conquer :" at bounding box center [214, 207] width 340 height 17
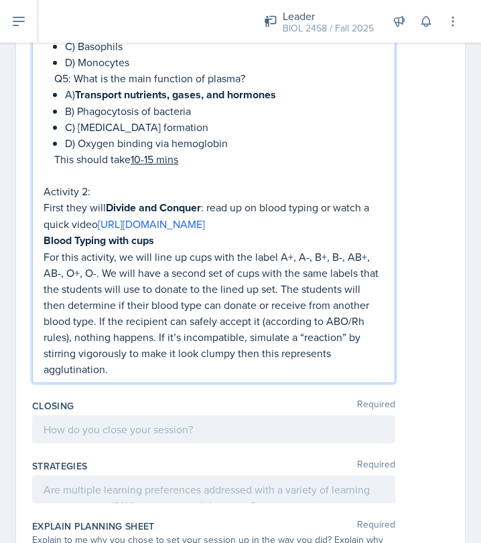
click at [99, 199] on p "First they will Divide and Conquer : read up on blood typing or watch a quick v…" at bounding box center [214, 215] width 340 height 33
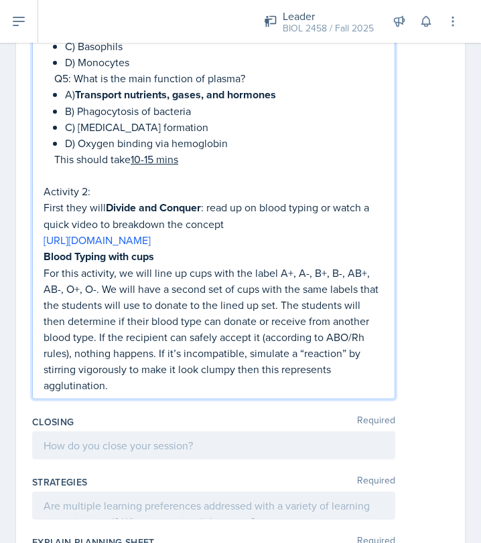
click at [304, 232] on p "[URL][DOMAIN_NAME]" at bounding box center [214, 240] width 340 height 16
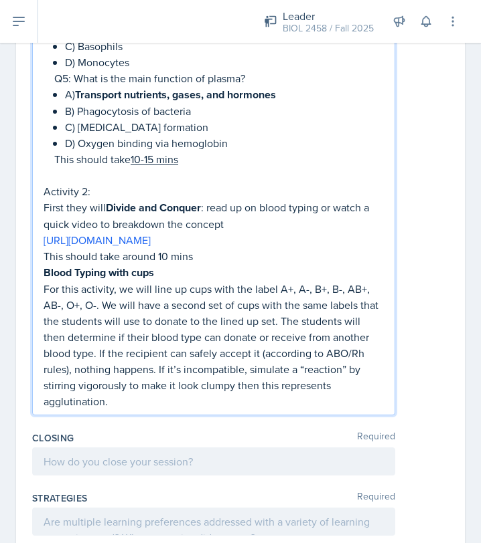
click at [159, 248] on p "This should take around 10 mins" at bounding box center [214, 256] width 340 height 16
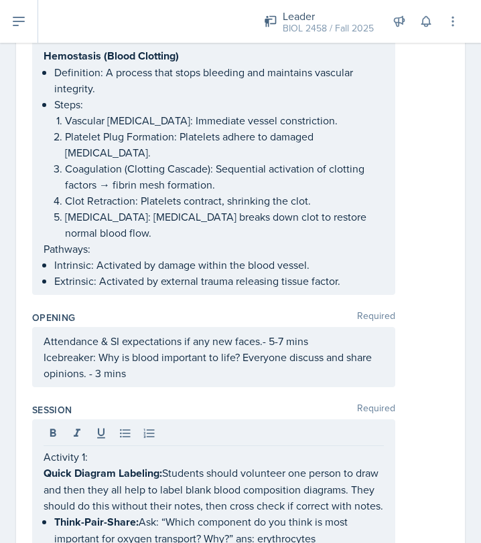
scroll to position [913, 0]
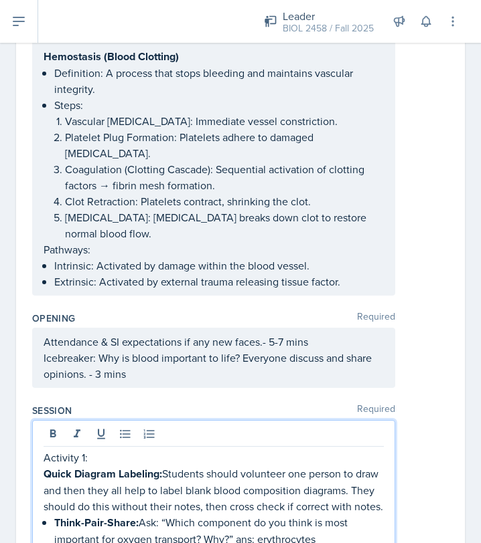
click at [228, 350] on p "Icebreaker: Why is blood important to life? Everyone discuss and share opinions…" at bounding box center [214, 366] width 340 height 32
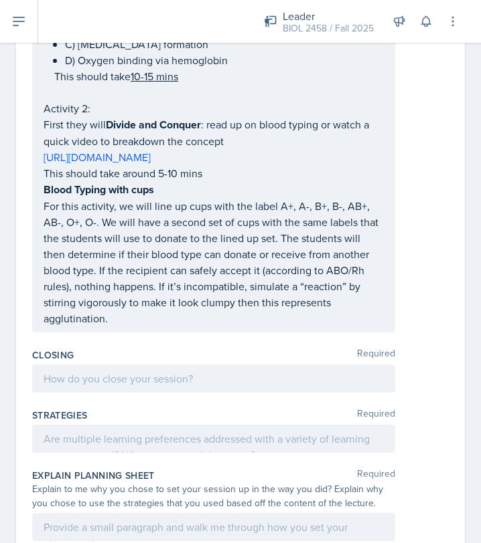
scroll to position [1824, 0]
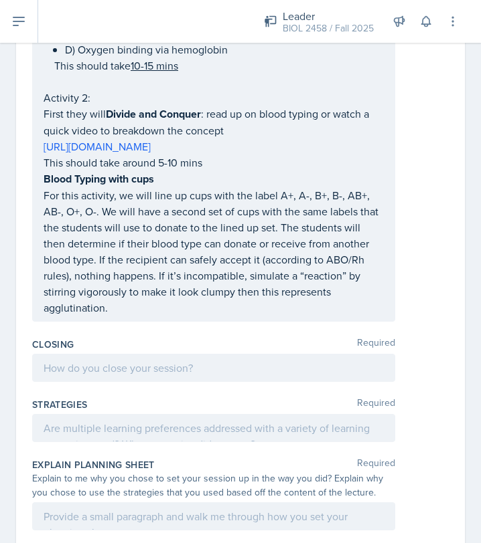
click at [370, 272] on p "For this activity, we will line up cups with the label A+, A-, B+, B-, AB+, AB-…" at bounding box center [214, 251] width 340 height 129
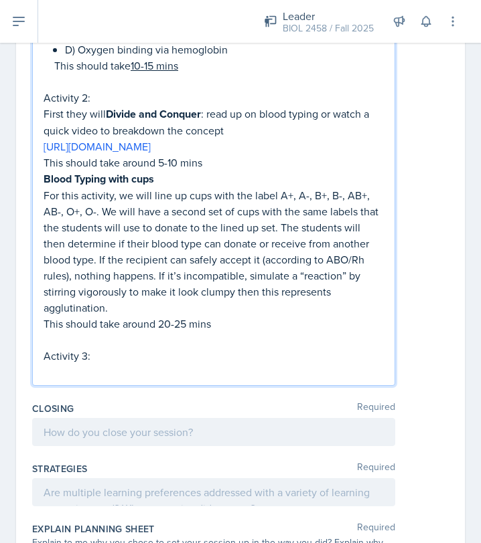
click at [223, 316] on p "This should take around 20-25 mins" at bounding box center [214, 324] width 340 height 16
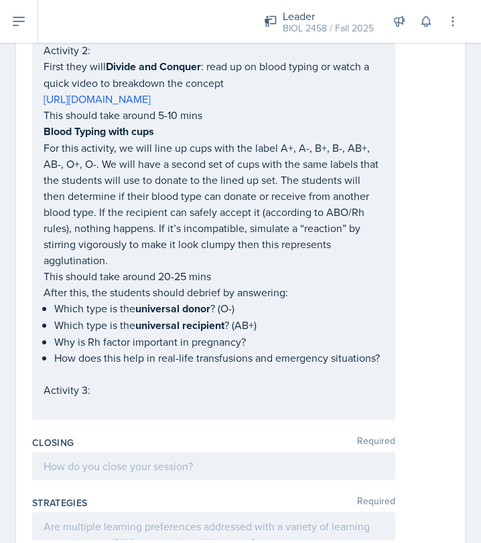
scroll to position [1871, 0]
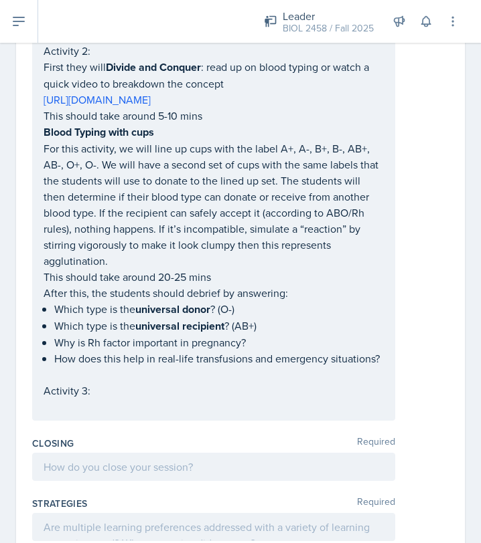
click at [68, 367] on p at bounding box center [214, 375] width 340 height 16
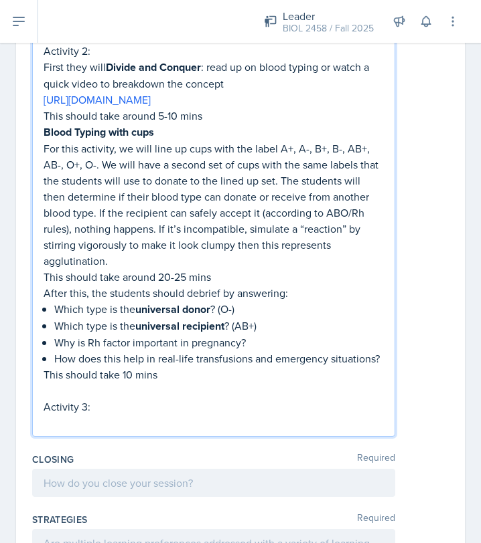
click at [74, 415] on p at bounding box center [214, 423] width 340 height 16
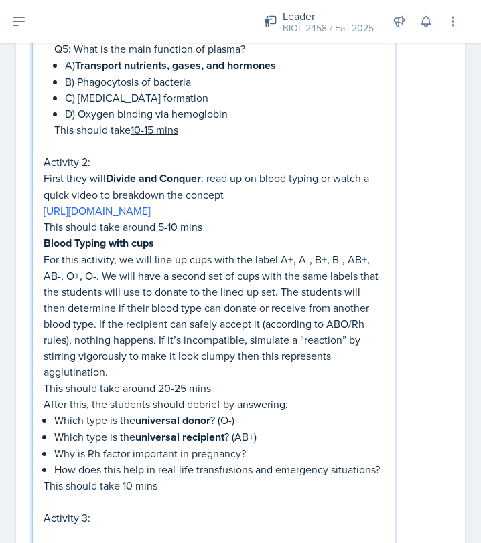
scroll to position [1766, 0]
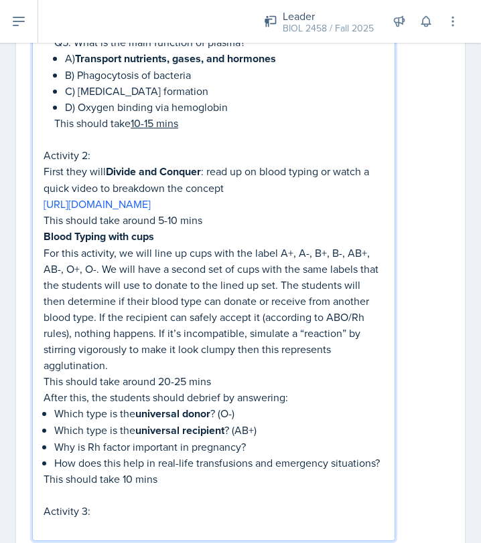
drag, startPoint x: 98, startPoint y: 473, endPoint x: 21, endPoint y: 472, distance: 76.3
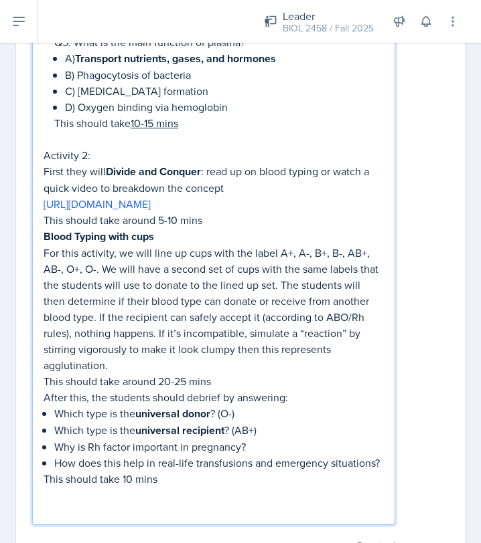
click at [45, 470] on p at bounding box center [214, 511] width 340 height 16
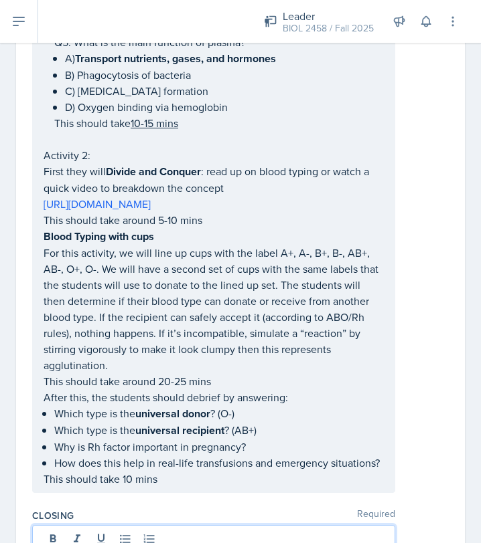
click at [73, 470] on div at bounding box center [213, 551] width 363 height 52
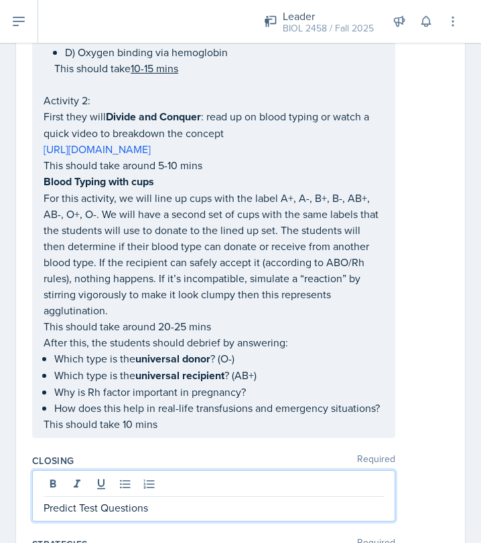
scroll to position [1809, 0]
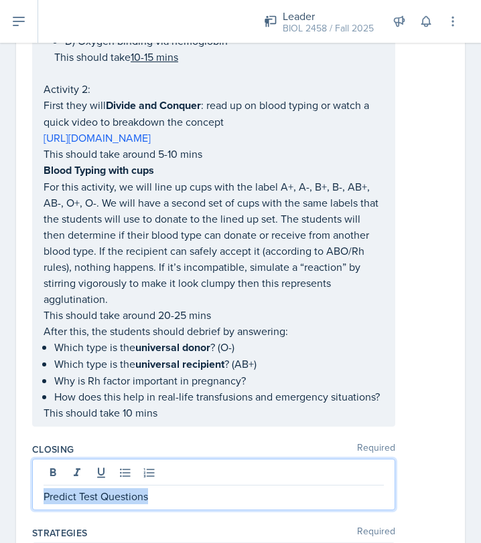
drag, startPoint x: 148, startPoint y: 460, endPoint x: 44, endPoint y: 461, distance: 103.7
click at [44, 470] on p "Predict Test Questions" at bounding box center [214, 497] width 340 height 16
click at [50, 469] on icon at bounding box center [53, 473] width 6 height 8
click at [190, 470] on p "Predict Test Questions" at bounding box center [214, 497] width 340 height 17
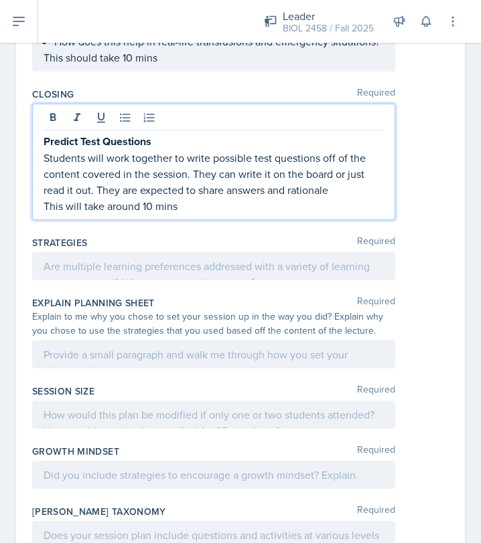
scroll to position [2215, 0]
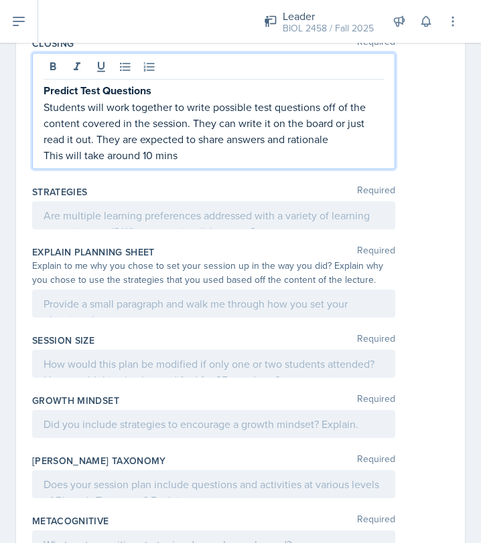
click at [248, 207] on p at bounding box center [214, 215] width 340 height 16
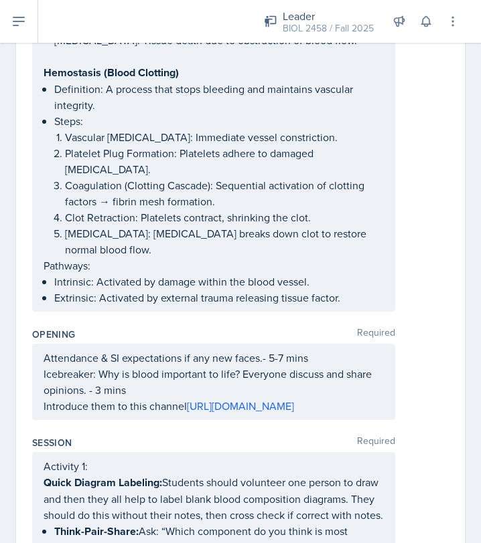
scroll to position [892, 0]
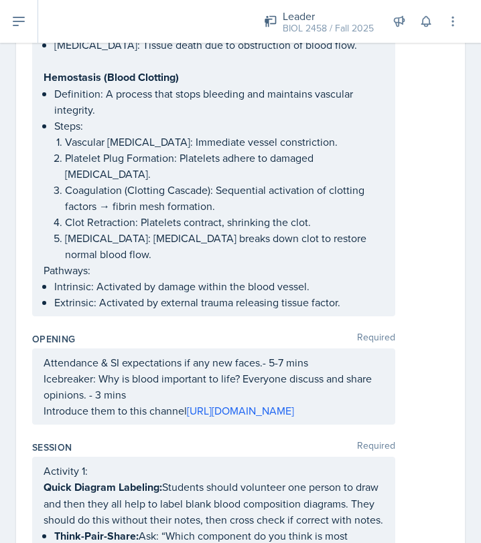
click at [240, 371] on p "Icebreaker: Why is blood important to life? Everyone discuss and share opinions…" at bounding box center [214, 387] width 340 height 32
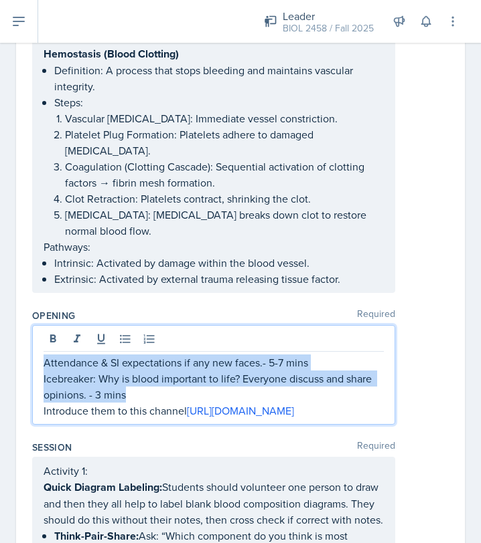
copy div "Attendance & SI expectations if any new faces.- 5-7 mins Icebreaker: Why is blo…"
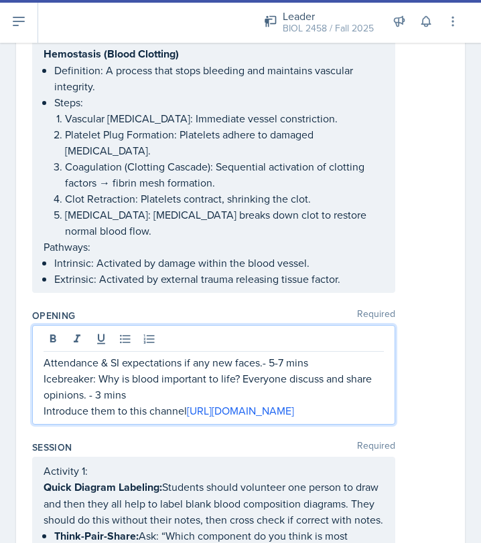
click at [276, 416] on div "Opening Required Attendance & SI expectations if any new faces.- 5-7 mins Icebr…" at bounding box center [240, 370] width 416 height 132
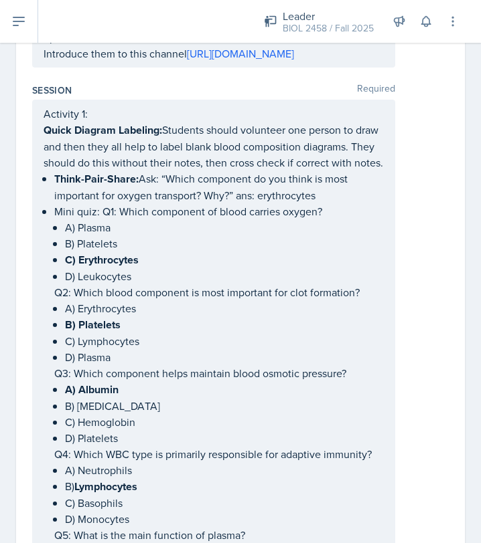
scroll to position [1205, 0]
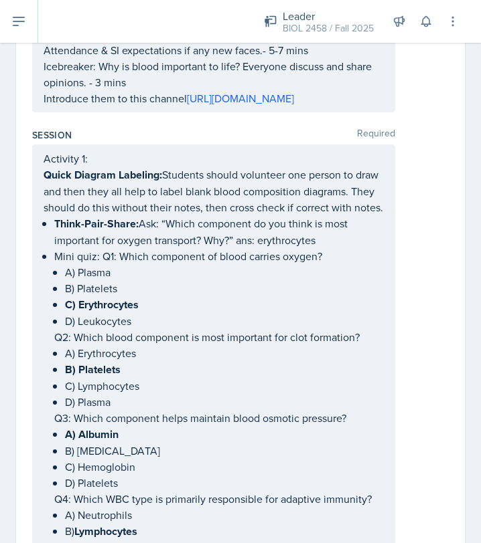
click at [240, 297] on p "C) Erythrocytes" at bounding box center [224, 305] width 319 height 17
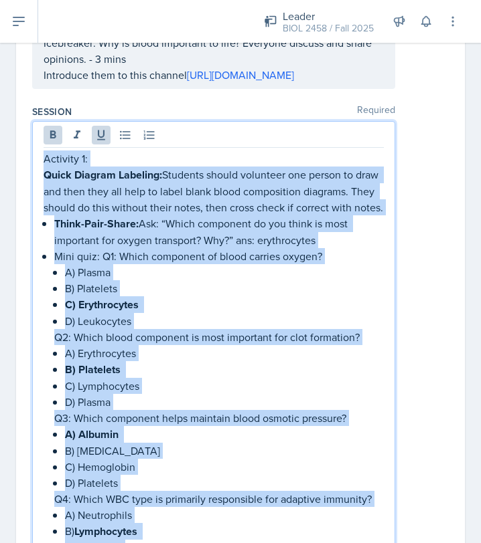
copy div "Loremips 8: Dolor Sitamet Consecte: Adipisci elitse doeiusmod tem incidi ut lab…"
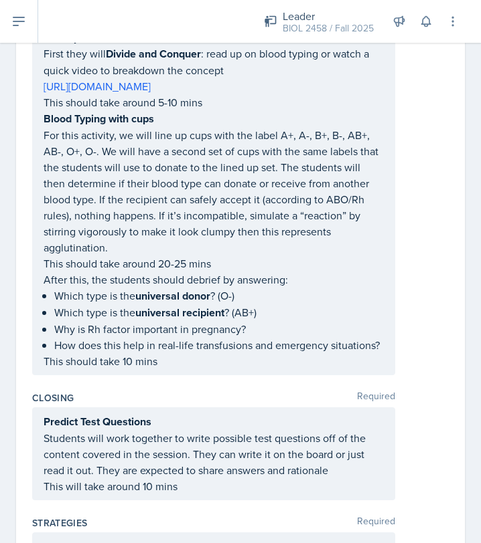
scroll to position [1862, 0]
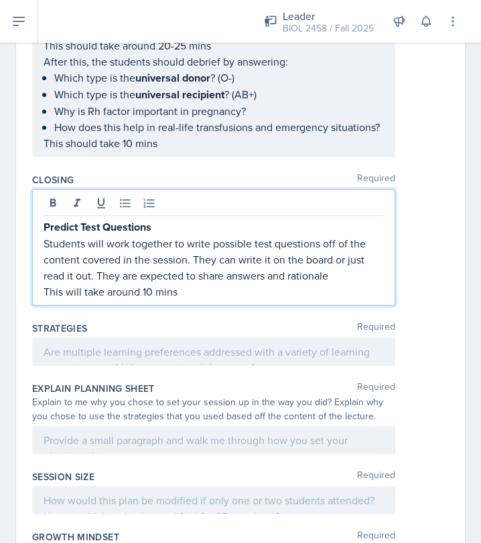
click at [205, 236] on p "Students will work together to write possible test questions off of the content…" at bounding box center [214, 260] width 340 height 48
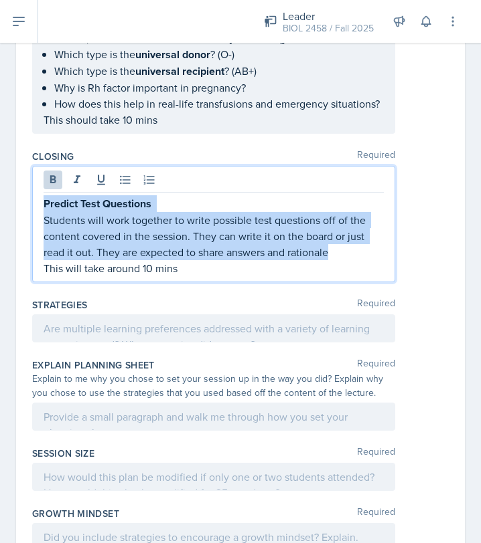
copy div "Predict Test Questions Students will work together to write possible test quest…"
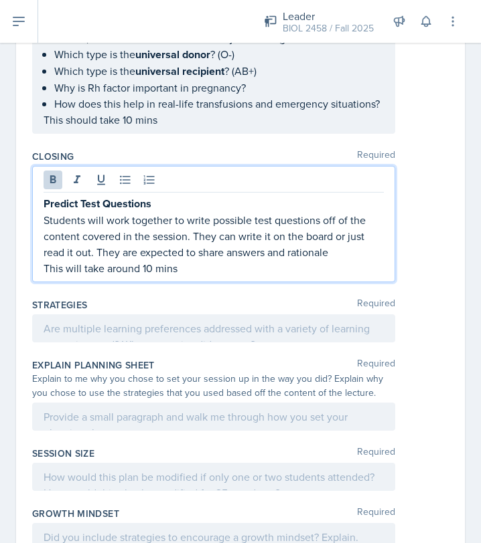
click at [268, 315] on div at bounding box center [213, 329] width 363 height 28
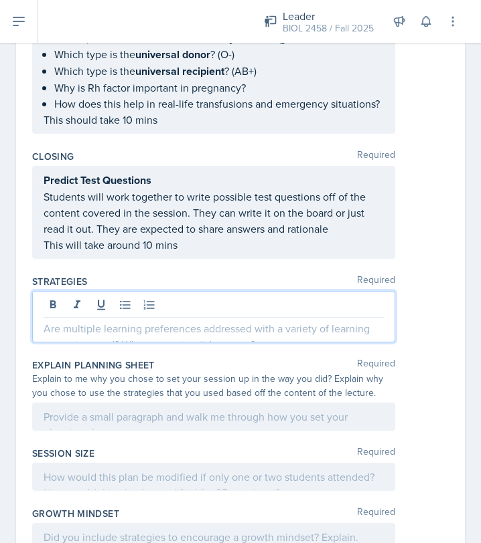
scroll to position [2126, 0]
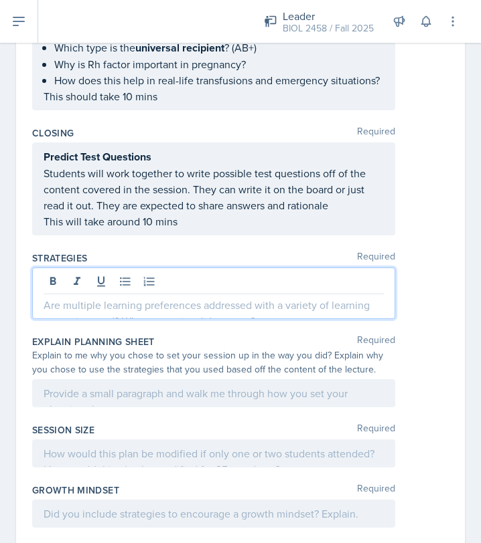
click at [301, 297] on p at bounding box center [214, 305] width 340 height 16
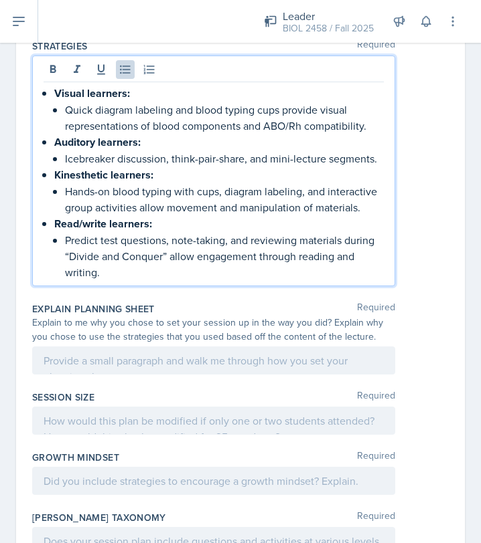
click at [231, 353] on p at bounding box center [214, 361] width 340 height 16
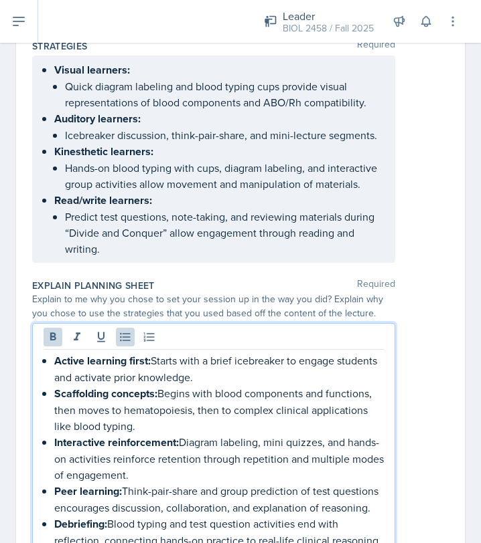
drag, startPoint x: 44, startPoint y: 354, endPoint x: 144, endPoint y: 382, distance: 103.4
click at [144, 386] on li "Scaffolding concepts: Begins with blood components and functions, then moves to…" at bounding box center [218, 410] width 329 height 49
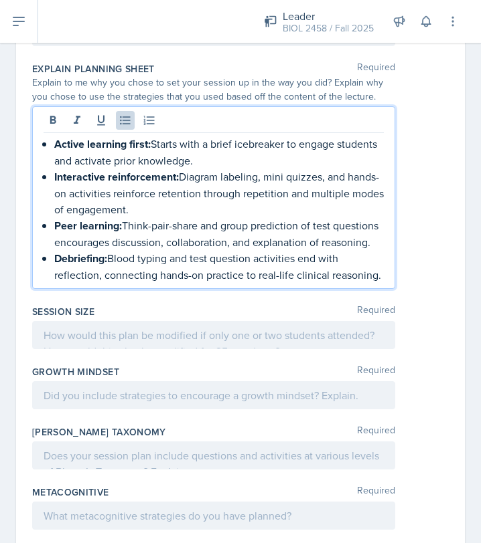
click at [231, 327] on p at bounding box center [214, 335] width 340 height 16
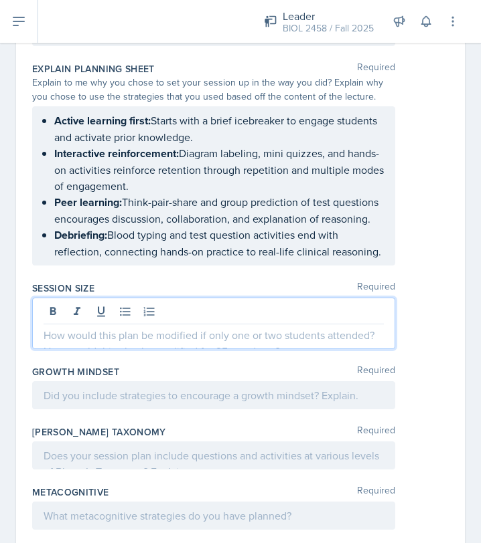
scroll to position [2555, 0]
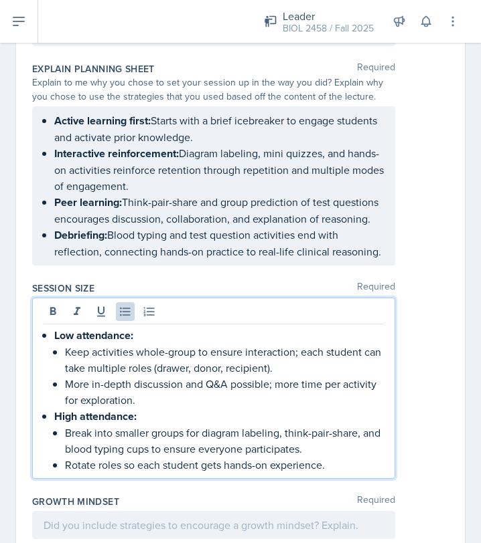
click at [69, 344] on p "Keep activities whole-group to ensure interaction; each student can take multip…" at bounding box center [224, 360] width 319 height 32
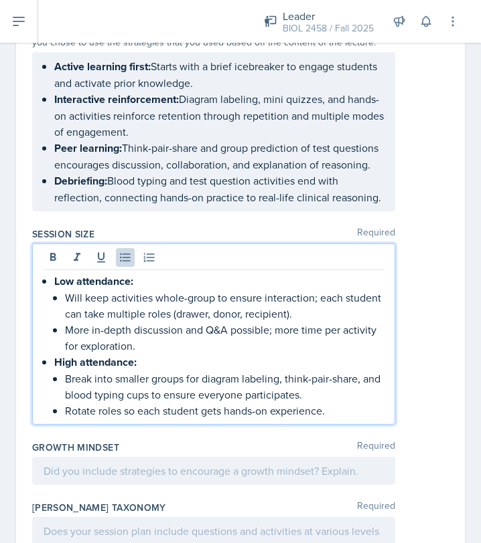
scroll to position [2613, 0]
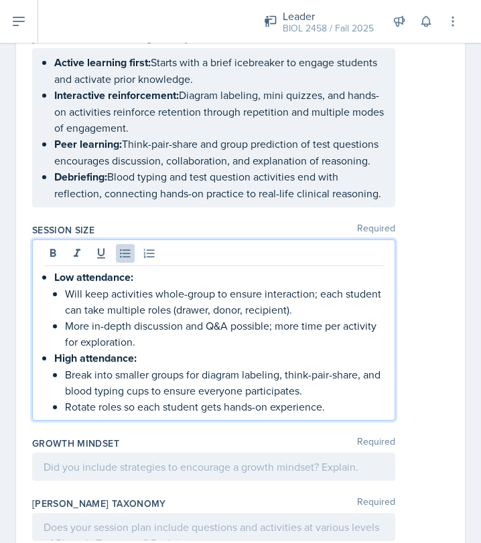
click at [166, 453] on div at bounding box center [213, 467] width 363 height 28
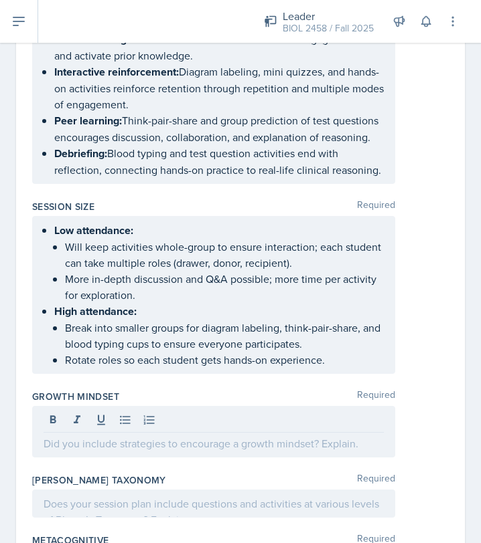
scroll to position [2684, 0]
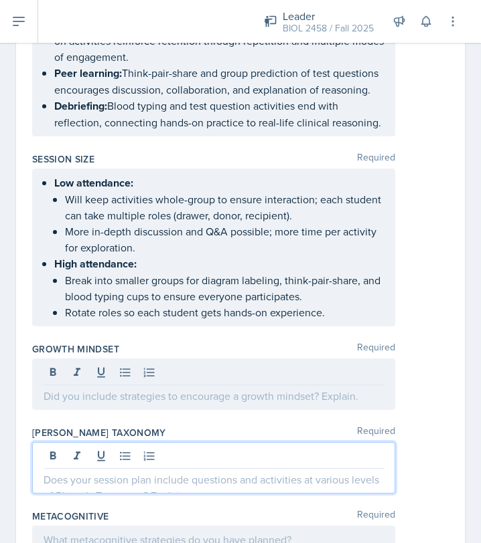
click at [157, 470] on p at bounding box center [214, 480] width 340 height 16
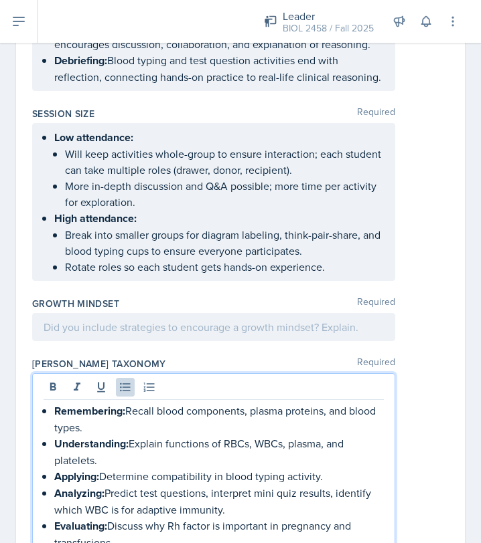
scroll to position [2768, 0]
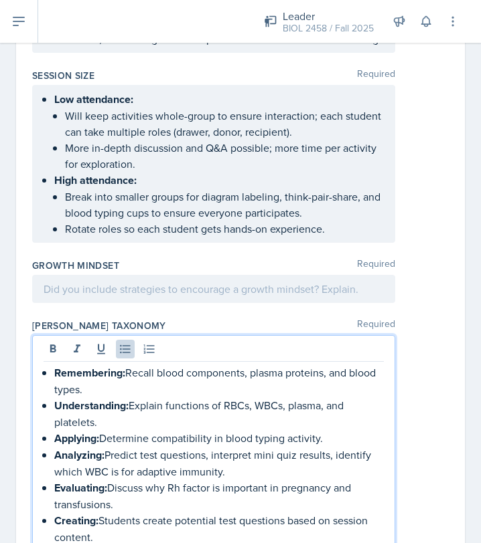
click at [220, 281] on p at bounding box center [214, 289] width 340 height 16
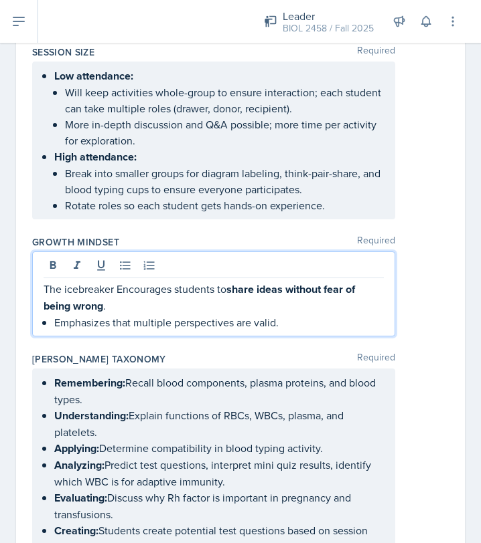
click at [122, 281] on p "The icebreaker Encourages students to share ideas without fear of being wrong ." at bounding box center [214, 297] width 340 height 33
click at [58, 315] on p "Emphasizes that multiple perspectives are valid." at bounding box center [218, 323] width 329 height 16
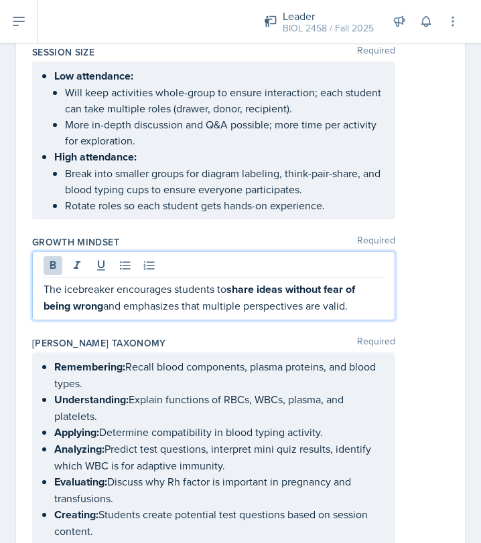
drag, startPoint x: 44, startPoint y: 249, endPoint x: 85, endPoint y: 278, distance: 50.9
click at [86, 279] on div "Growth Mindset Required The icebreaker encourages students to share ideas witho…" at bounding box center [240, 280] width 416 height 101
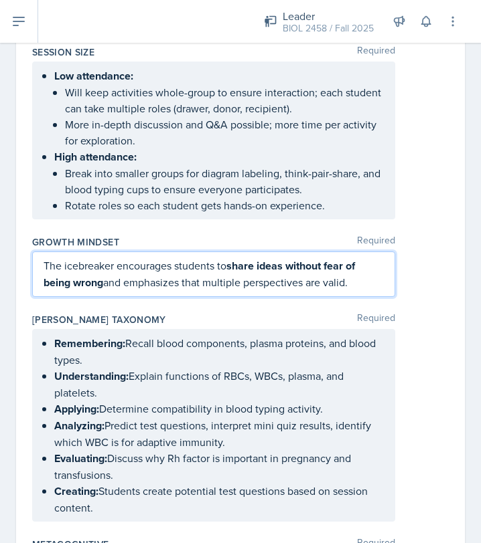
scroll to position [2768, 0]
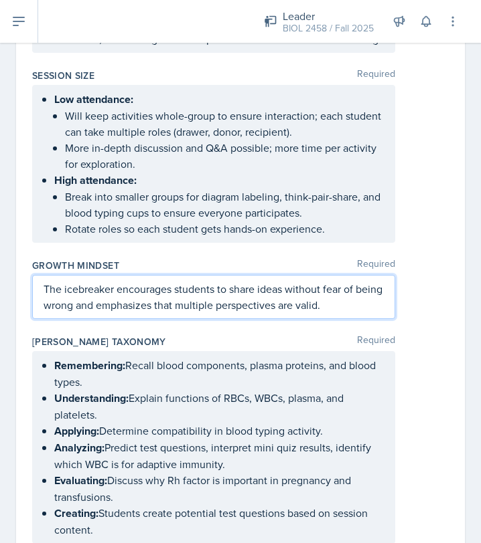
click at [352, 281] on p "The icebreaker encourages students to share ideas without fear of being wrong a…" at bounding box center [214, 297] width 340 height 32
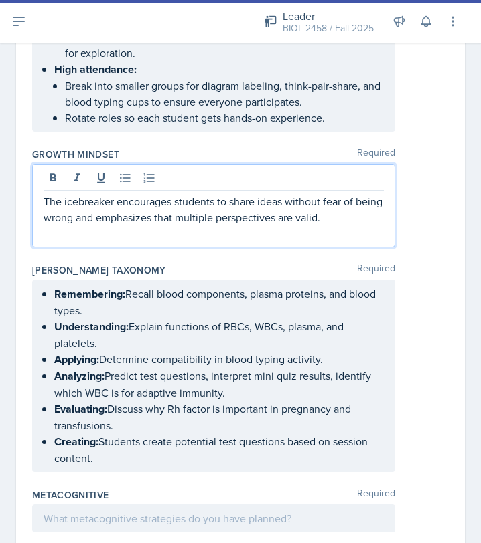
click at [205, 470] on div at bounding box center [213, 519] width 363 height 28
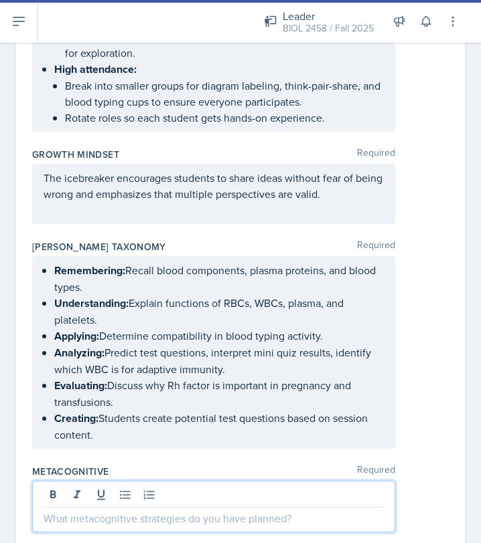
scroll to position [2855, 0]
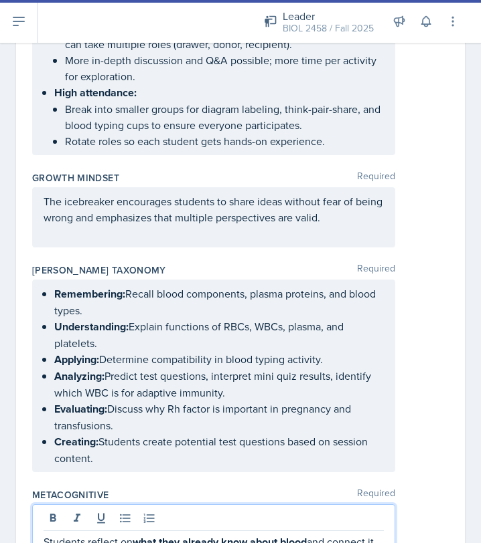
click at [187, 226] on p at bounding box center [214, 234] width 340 height 16
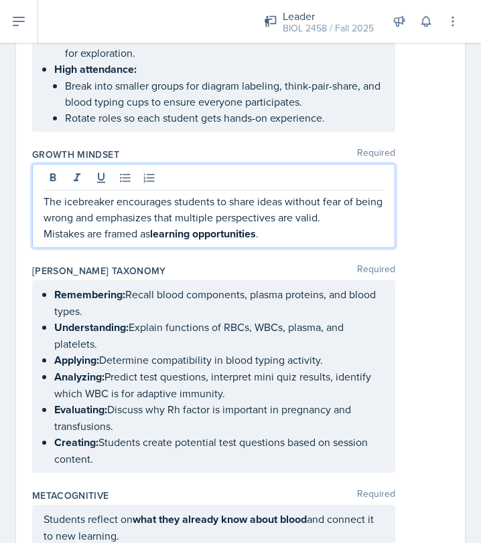
click at [248, 470] on p "Students reflect on what they already know about blood and connect it to new le…" at bounding box center [214, 527] width 340 height 33
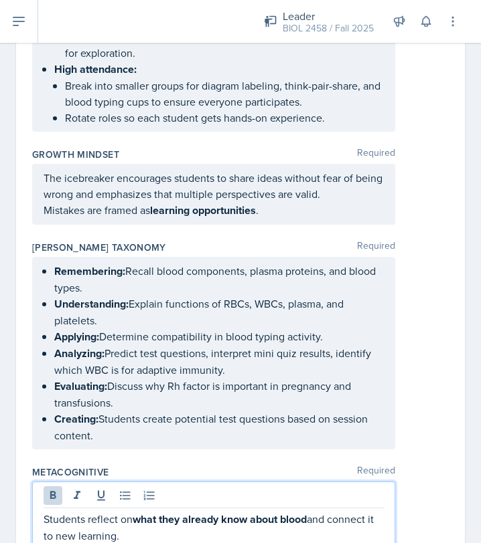
scroll to position [2855, 0]
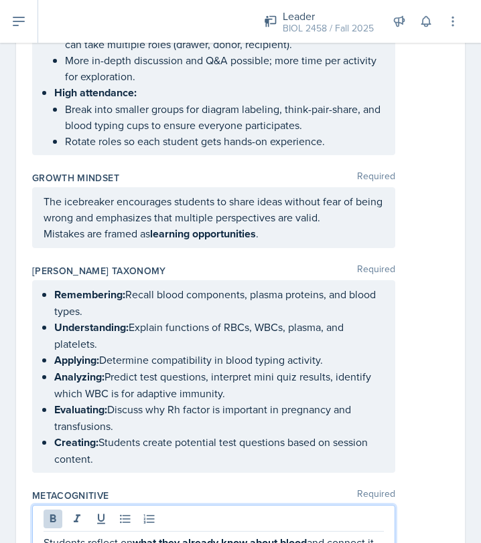
click at [165, 470] on div "Students reflect on what they already know about blood and connect it to new le…" at bounding box center [213, 539] width 363 height 68
click at [148, 470] on p "Students reflect on what they already know about blood and connect it to new le…" at bounding box center [214, 551] width 340 height 33
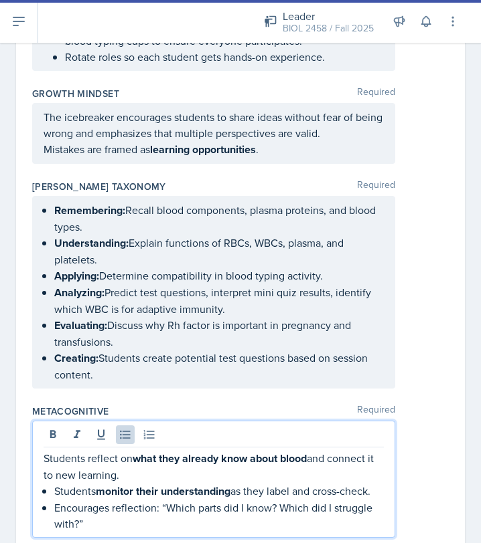
scroll to position [2944, 0]
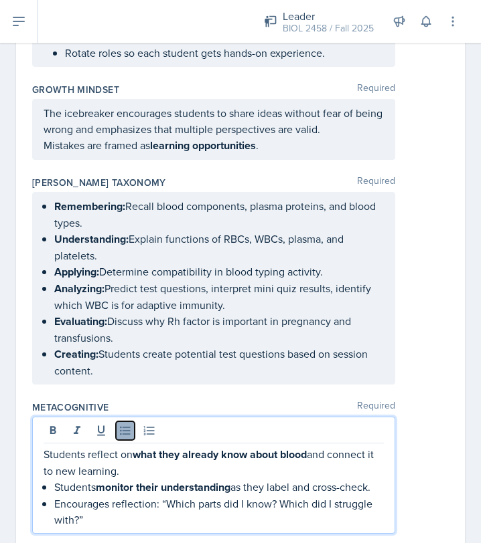
click at [131, 424] on icon at bounding box center [124, 430] width 13 height 13
click at [56, 470] on p "Students monitor their understanding as they label and cross-check." at bounding box center [218, 487] width 329 height 17
click at [127, 424] on icon at bounding box center [124, 430] width 13 height 13
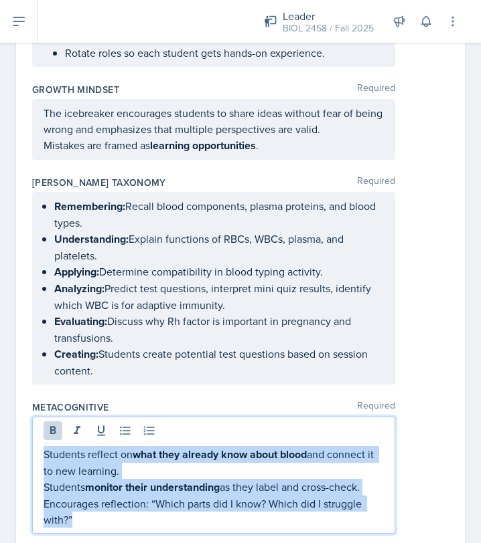
drag, startPoint x: 44, startPoint y: 410, endPoint x: 83, endPoint y: 469, distance: 70.9
click at [83, 469] on div "Students reflect on what they already know about blood and connect it to new le…" at bounding box center [214, 487] width 340 height 82
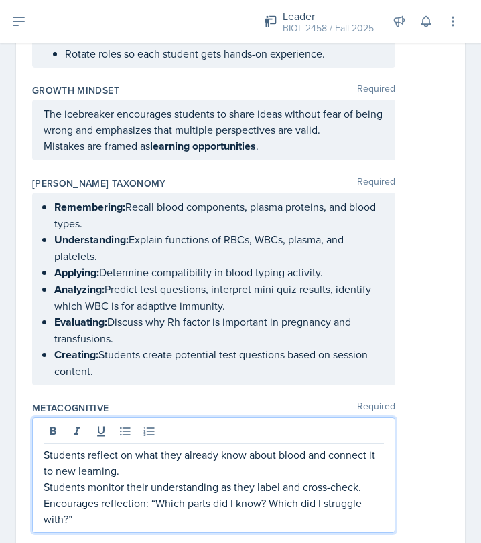
click at [207, 402] on div "Metacognitive Required" at bounding box center [240, 408] width 416 height 13
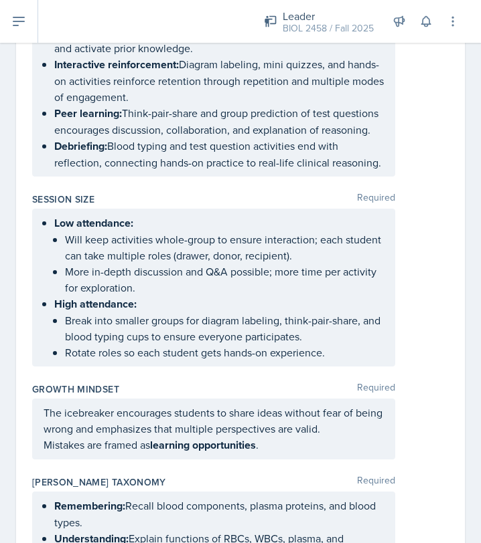
click at [156, 412] on div "The icebreaker encourages students to share ideas without fear of being wrong a…" at bounding box center [213, 429] width 363 height 61
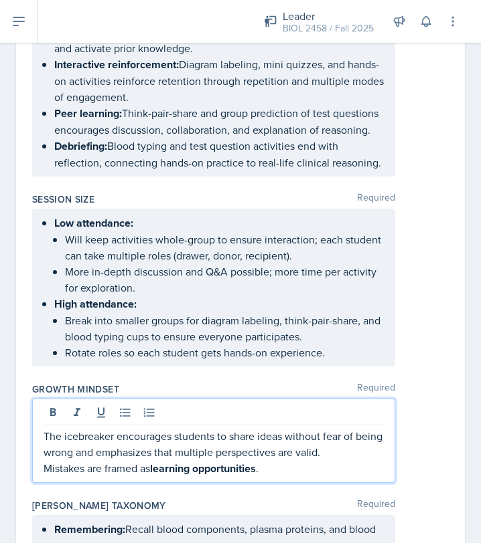
scroll to position [2667, 0]
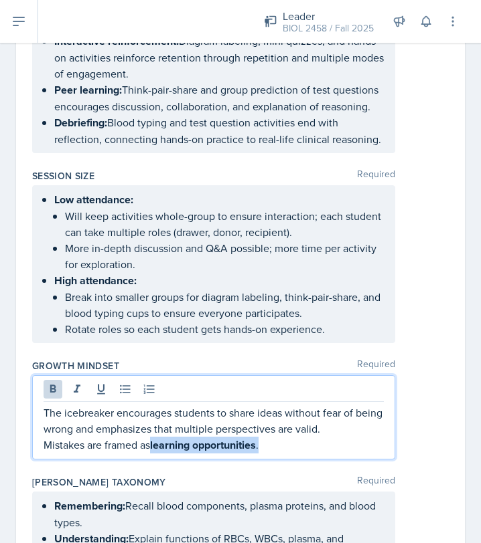
drag, startPoint x: 155, startPoint y: 406, endPoint x: 264, endPoint y: 404, distance: 108.5
click at [264, 437] on p "Mistakes are framed as learning opportunities ." at bounding box center [214, 445] width 340 height 17
click at [308, 437] on p "Mistakes are framed as learning opportunities." at bounding box center [214, 445] width 340 height 16
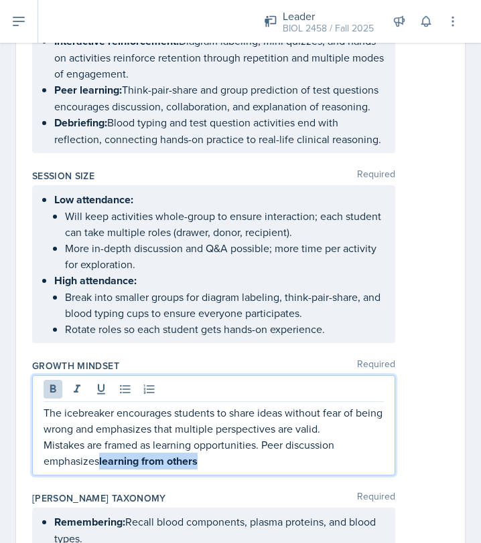
drag, startPoint x: 100, startPoint y: 421, endPoint x: 210, endPoint y: 422, distance: 110.4
click at [210, 437] on p "Mistakes are framed as learning opportunities. Peer discussion emphasizes learn…" at bounding box center [214, 453] width 340 height 33
click at [210, 437] on p "Mistakes are framed as learning opportunities. Peer discussion emphasizes learn…" at bounding box center [214, 453] width 340 height 32
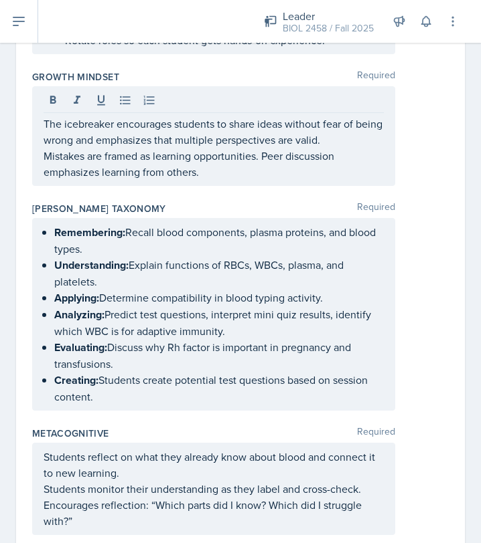
scroll to position [2959, 0]
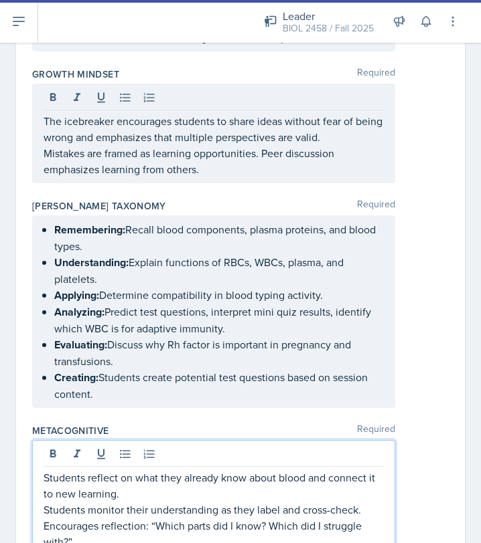
click at [193, 470] on div "Students reflect on what they already know about blood and connect it to new le…" at bounding box center [214, 510] width 340 height 80
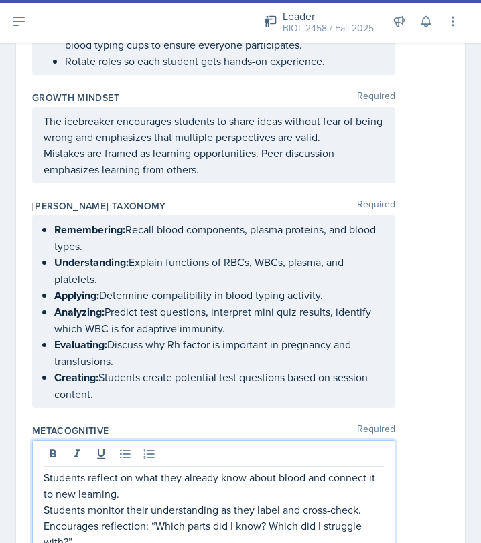
click at [177, 470] on p "Encourages reflection: “Which parts did I know? Which did I struggle with?”" at bounding box center [214, 534] width 340 height 32
drag, startPoint x: 151, startPoint y: 514, endPoint x: 345, endPoint y: 521, distance: 194.2
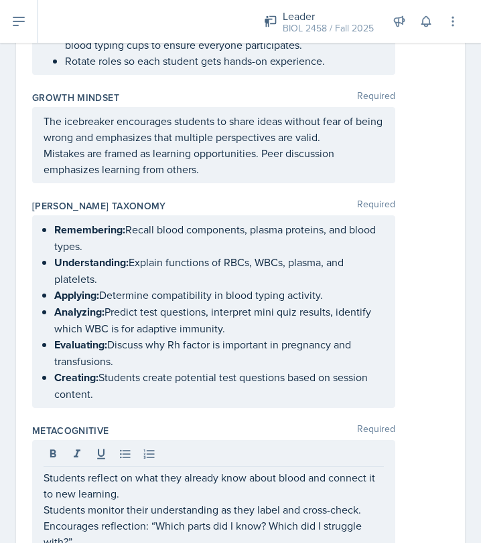
click at [373, 470] on div "Metacognitive Required Students reflect on what they already know about blood a…" at bounding box center [240, 501] width 416 height 164
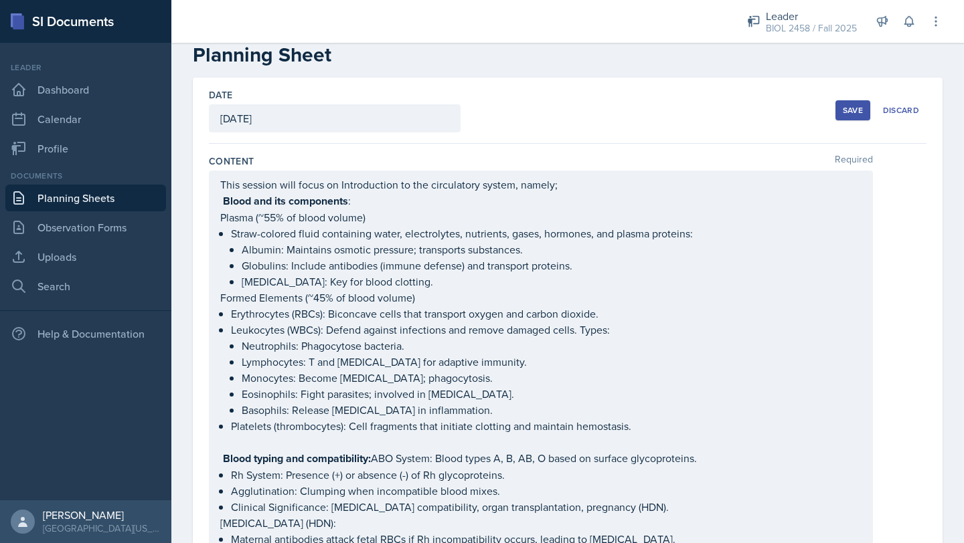
scroll to position [0, 0]
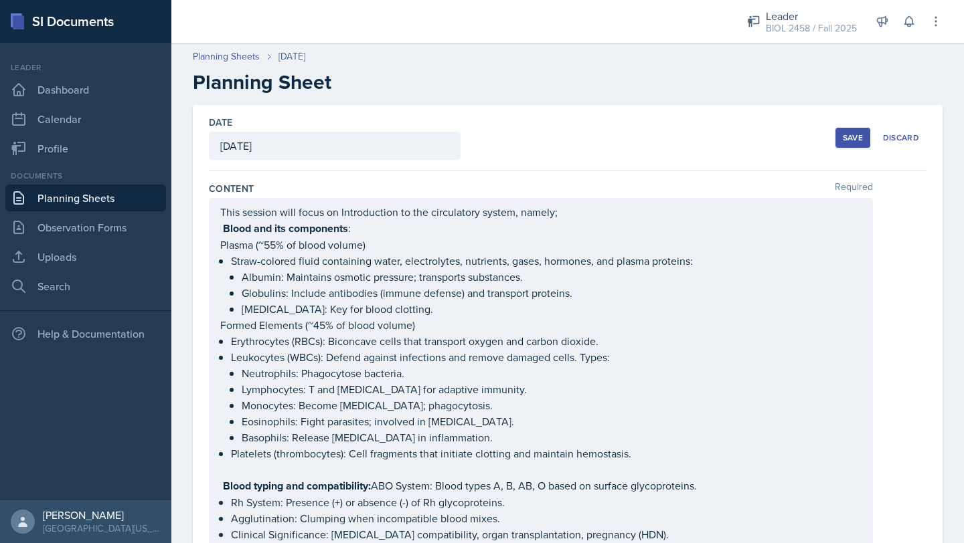
click at [649, 140] on button "Save" at bounding box center [852, 138] width 35 height 20
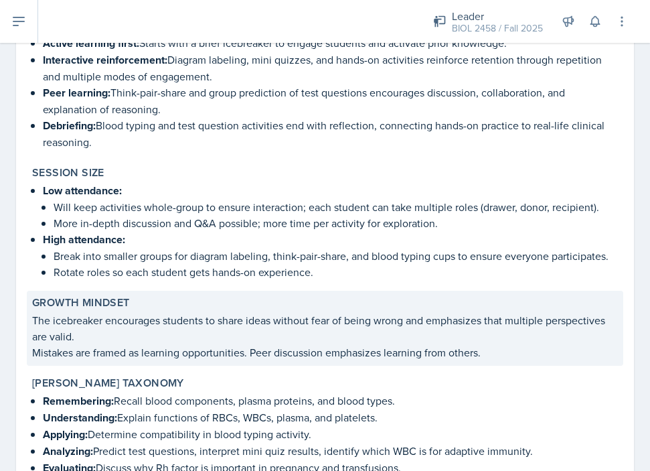
scroll to position [2363, 0]
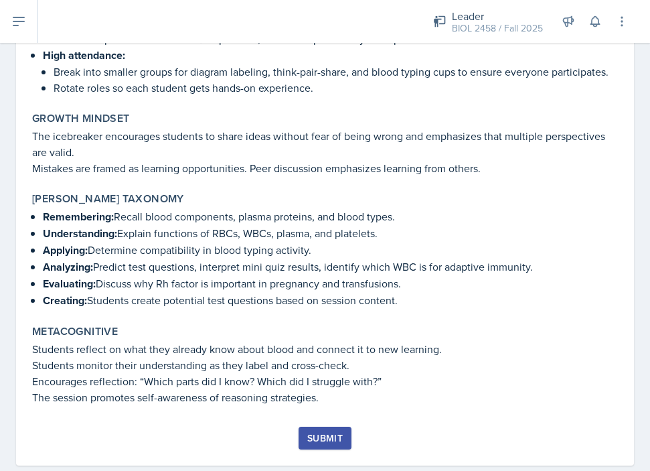
click at [310, 432] on div "Submit" at bounding box center [324, 437] width 35 height 11
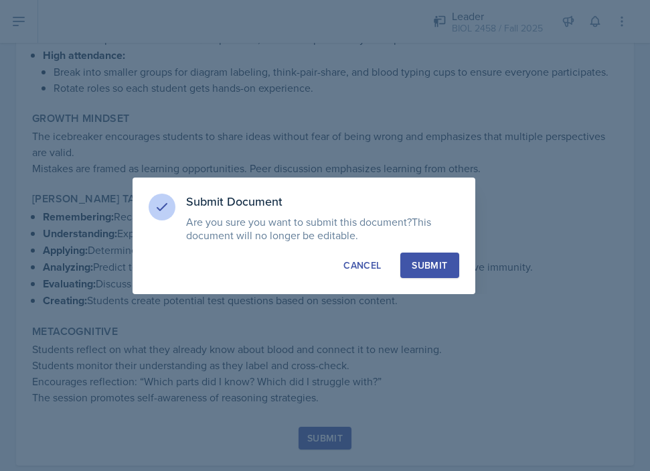
click at [438, 260] on div "Submit" at bounding box center [429, 264] width 35 height 13
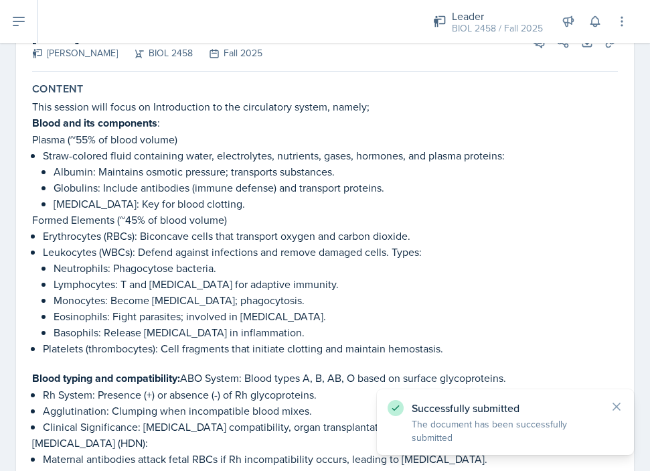
scroll to position [0, 0]
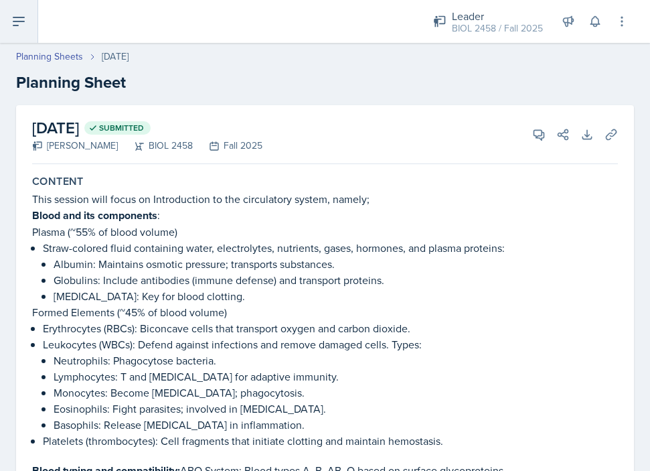
click at [13, 15] on icon at bounding box center [19, 21] width 16 height 16
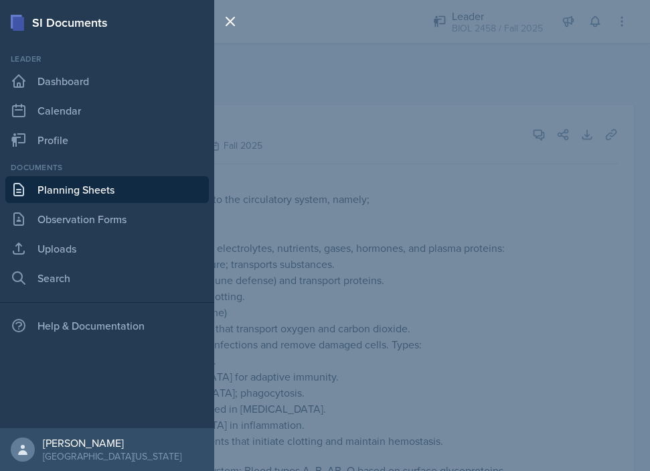
click at [74, 183] on link "Planning Sheets" at bounding box center [106, 189] width 203 height 27
